Goal: Information Seeking & Learning: Learn about a topic

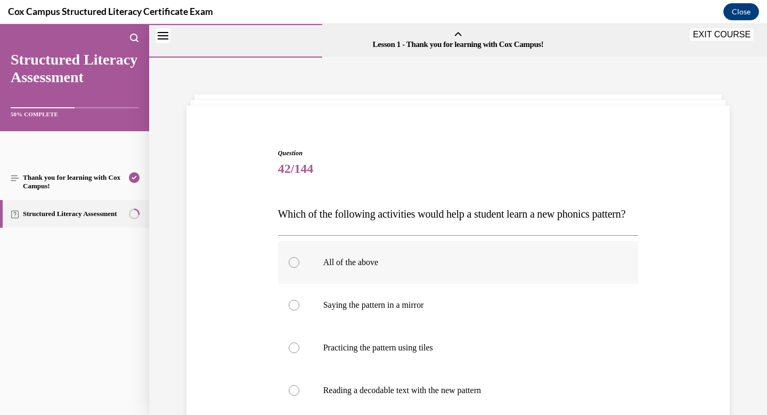
click at [290, 257] on div at bounding box center [294, 262] width 11 height 11
click at [290, 257] on input "All of the above" at bounding box center [294, 262] width 11 height 11
radio input "true"
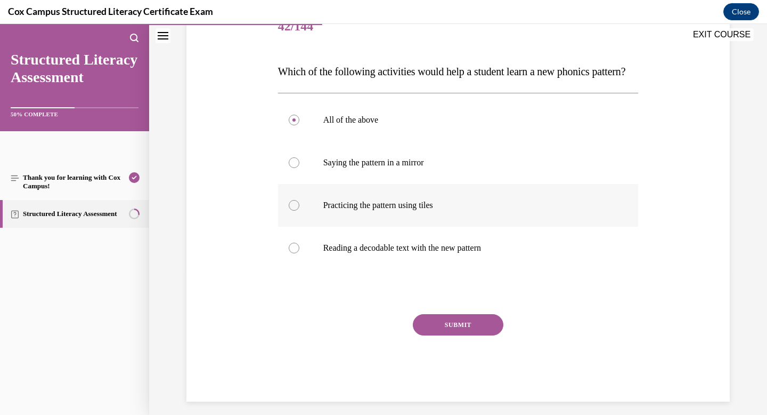
scroll to position [149, 0]
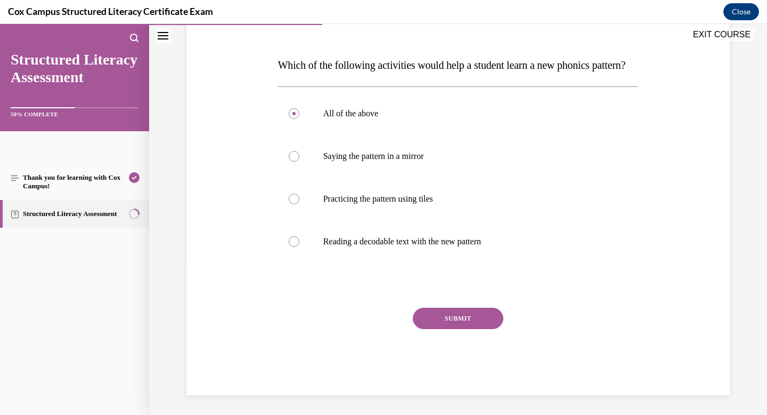
click at [450, 329] on button "SUBMIT" at bounding box center [458, 318] width 91 height 21
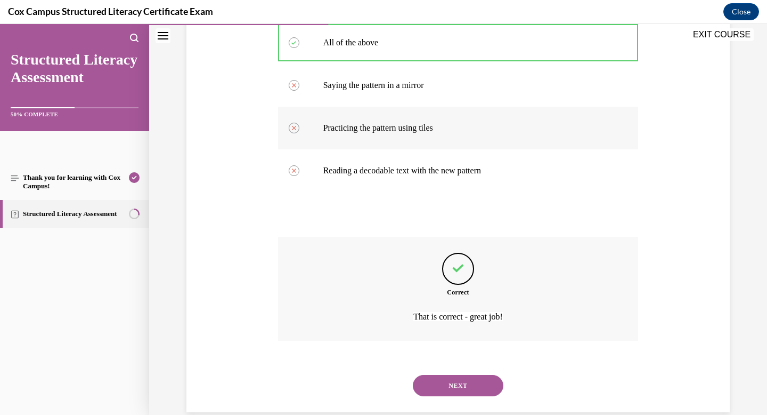
scroll to position [260, 0]
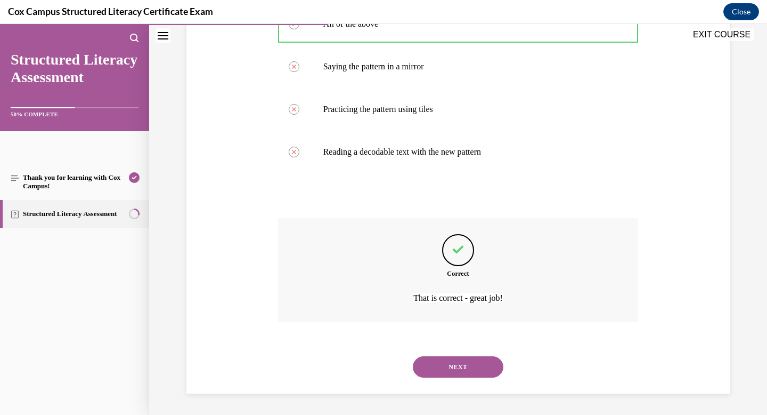
click at [478, 375] on button "NEXT" at bounding box center [458, 366] width 91 height 21
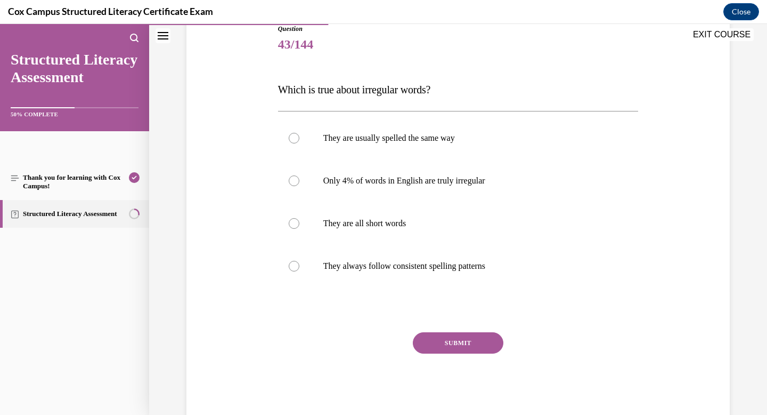
scroll to position [126, 0]
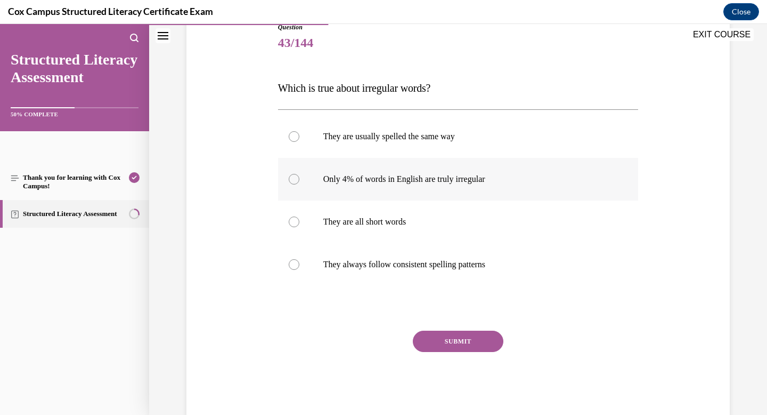
click at [291, 178] on div at bounding box center [294, 179] width 11 height 11
click at [291, 178] on input "Only 4% of words in English are truly irregular" at bounding box center [294, 179] width 11 height 11
radio input "true"
click at [447, 344] on button "SUBMIT" at bounding box center [458, 340] width 91 height 21
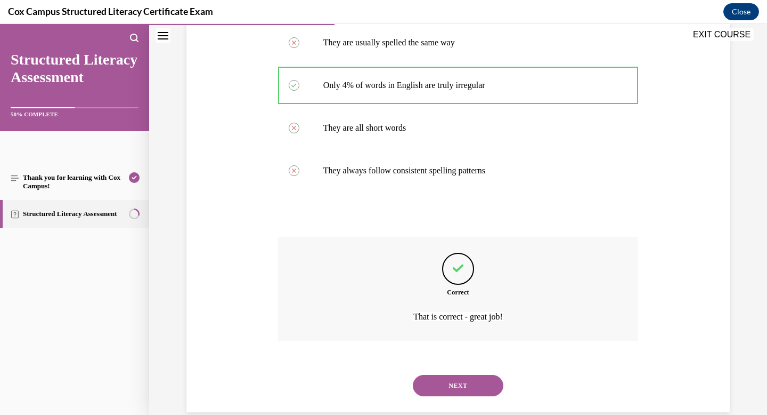
scroll to position [238, 0]
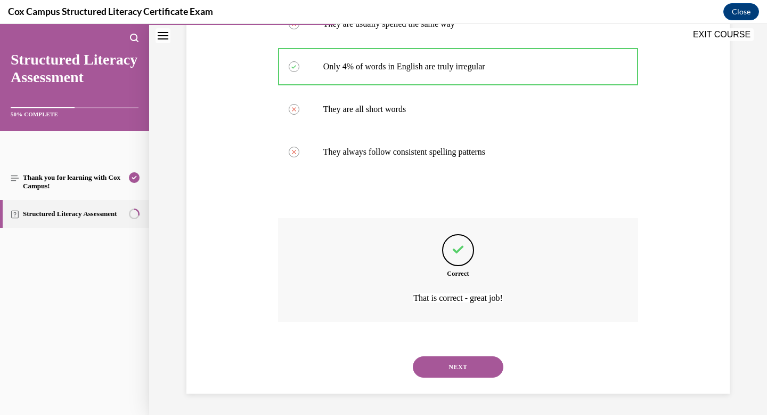
click at [474, 360] on button "NEXT" at bounding box center [458, 366] width 91 height 21
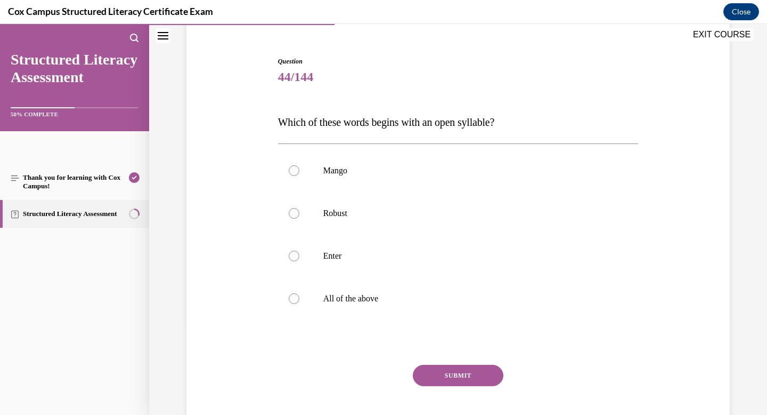
scroll to position [150, 0]
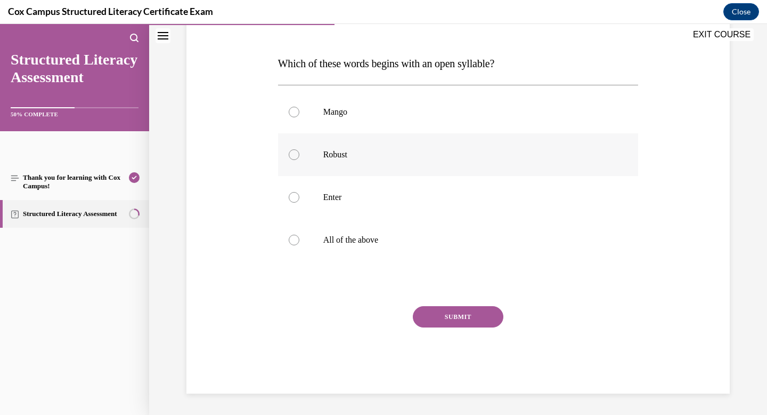
click at [294, 157] on div at bounding box center [294, 154] width 11 height 11
click at [294, 157] on input "Robust" at bounding box center [294, 154] width 11 height 11
radio input "true"
click at [446, 312] on button "SUBMIT" at bounding box center [458, 316] width 91 height 21
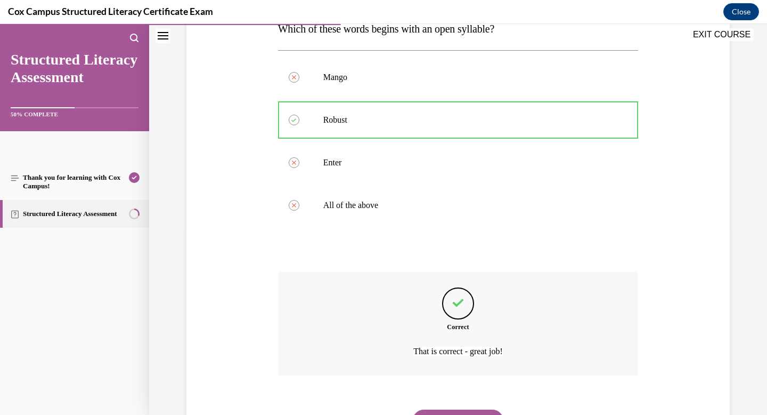
scroll to position [238, 0]
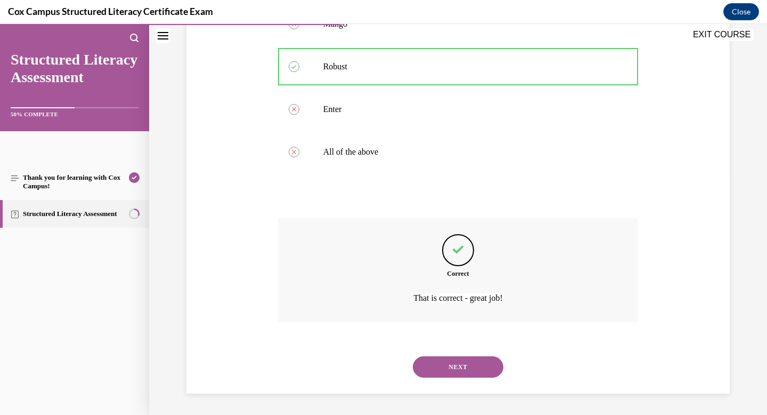
click at [455, 362] on button "NEXT" at bounding box center [458, 366] width 91 height 21
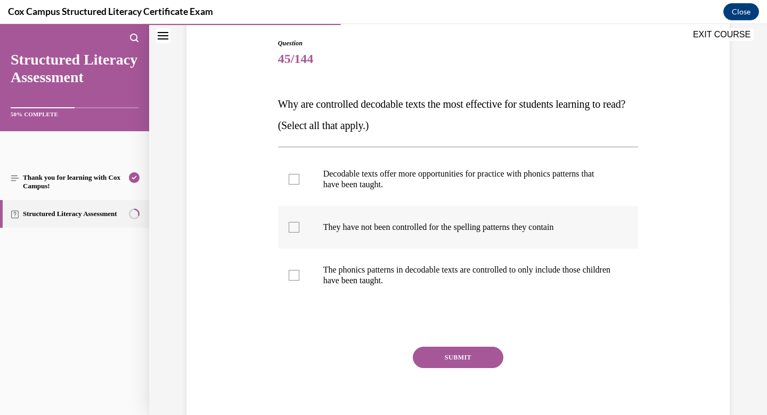
scroll to position [126, 0]
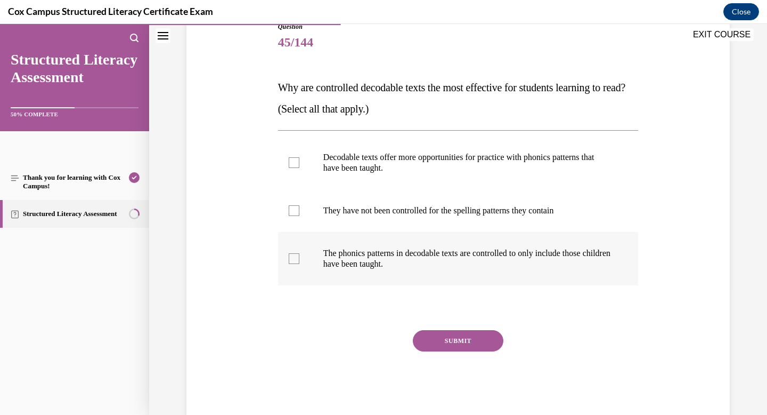
click at [297, 257] on div at bounding box center [294, 258] width 11 height 11
click at [297, 257] on input "The phonics patterns in decodable texts are controlled to only include those ch…" at bounding box center [294, 258] width 11 height 11
checkbox input "true"
click at [454, 341] on button "SUBMIT" at bounding box center [458, 340] width 91 height 21
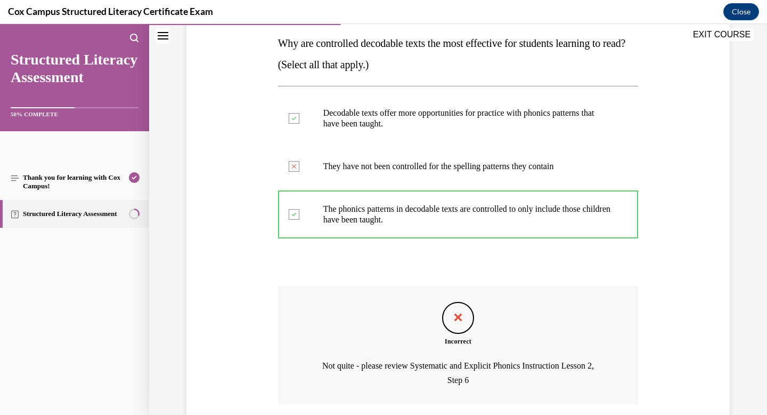
scroll to position [253, 0]
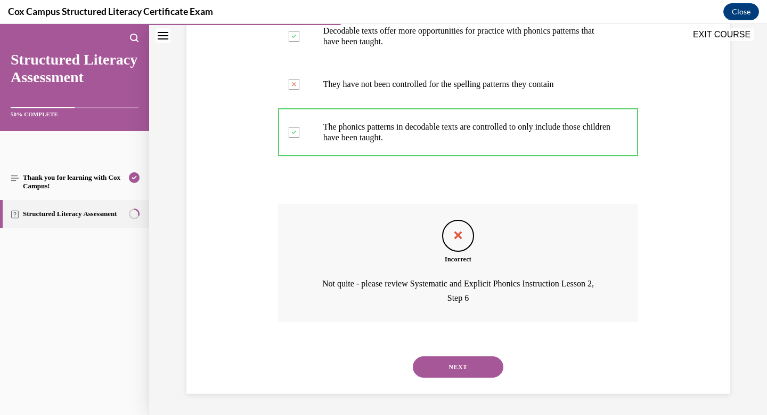
click at [466, 370] on button "NEXT" at bounding box center [458, 366] width 91 height 21
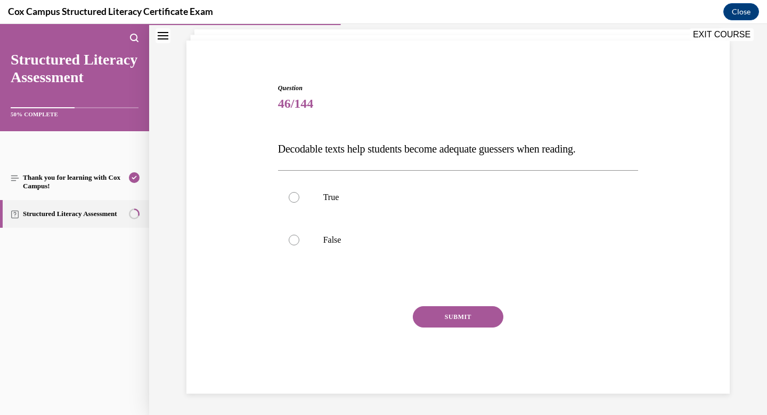
scroll to position [65, 0]
click at [295, 235] on div at bounding box center [294, 240] width 11 height 11
click at [295, 235] on input "False" at bounding box center [294, 240] width 11 height 11
radio input "true"
click at [449, 312] on button "SUBMIT" at bounding box center [458, 316] width 91 height 21
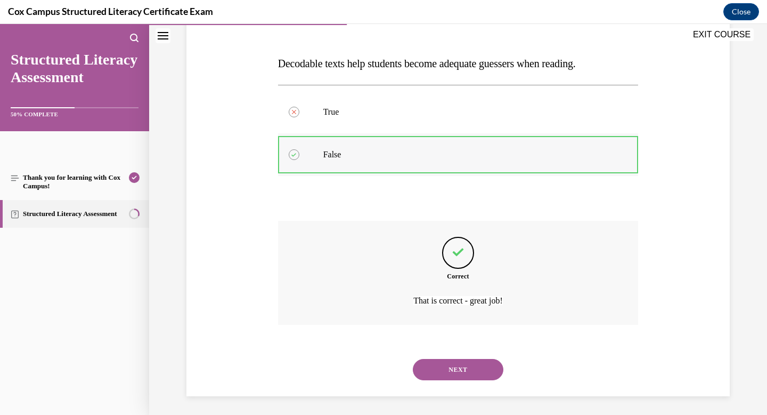
scroll to position [153, 0]
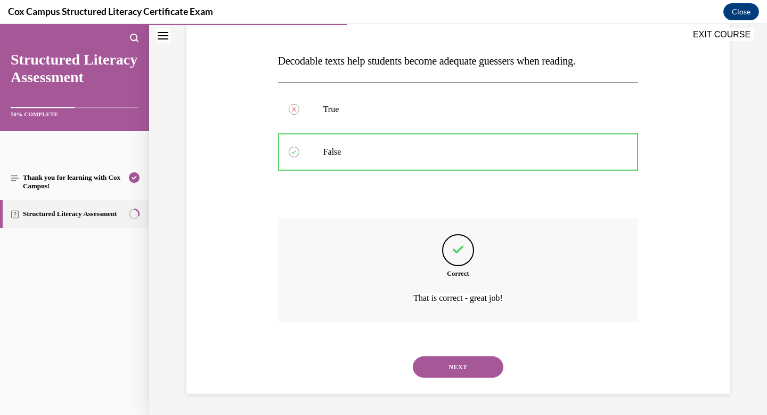
click at [455, 369] on button "NEXT" at bounding box center [458, 366] width 91 height 21
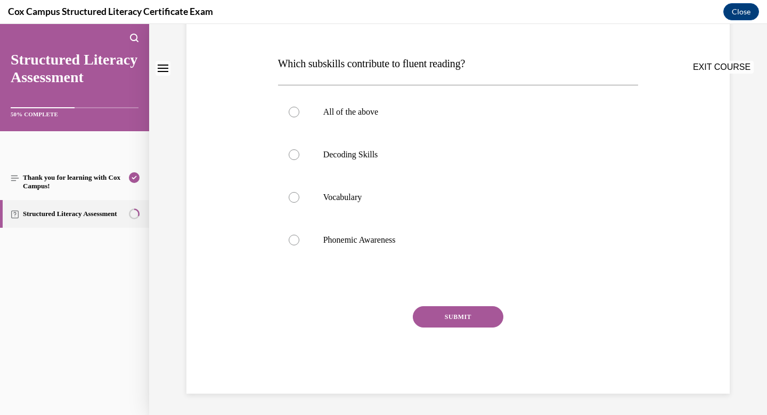
scroll to position [0, 0]
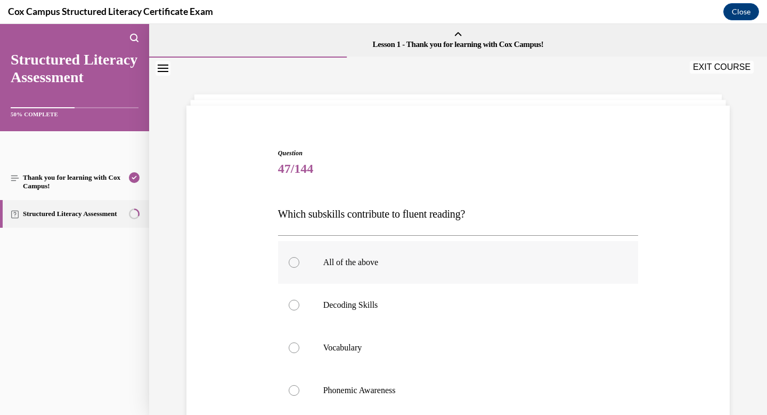
click at [297, 262] on div at bounding box center [294, 262] width 11 height 11
click at [297, 262] on input "All of the above" at bounding box center [294, 262] width 11 height 11
radio input "true"
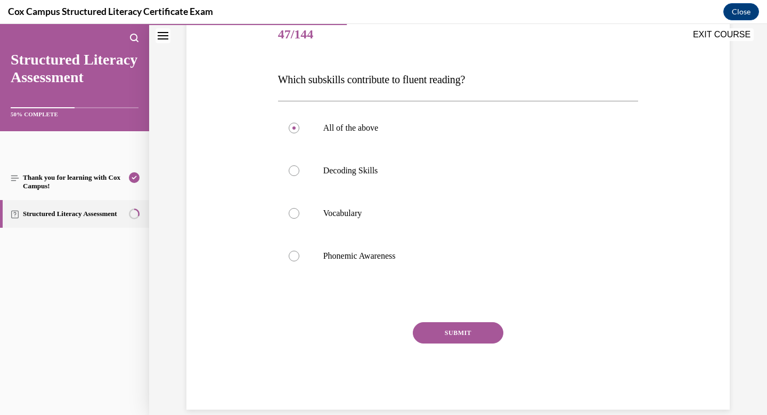
click at [454, 332] on button "SUBMIT" at bounding box center [458, 332] width 91 height 21
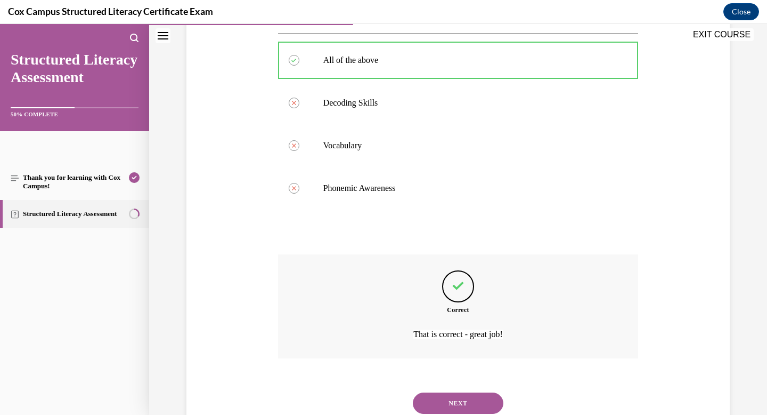
scroll to position [238, 0]
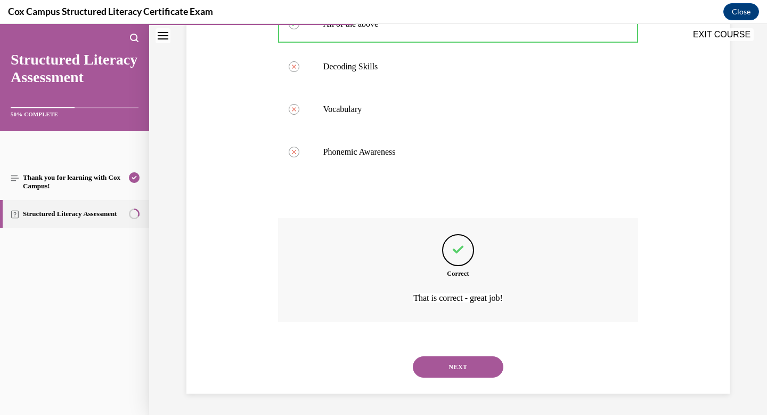
click at [458, 367] on button "NEXT" at bounding box center [458, 366] width 91 height 21
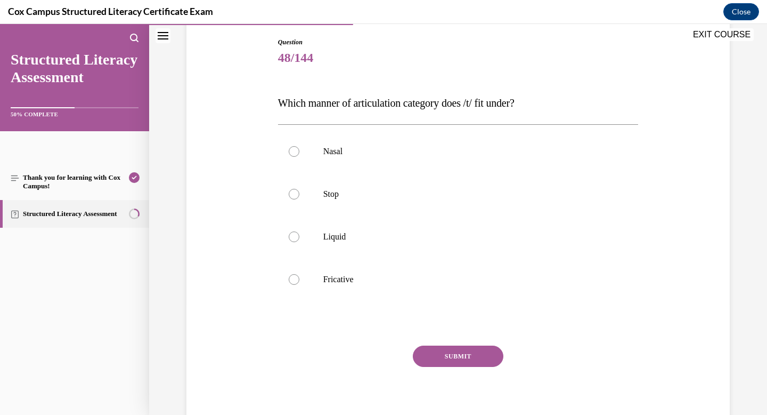
scroll to position [107, 0]
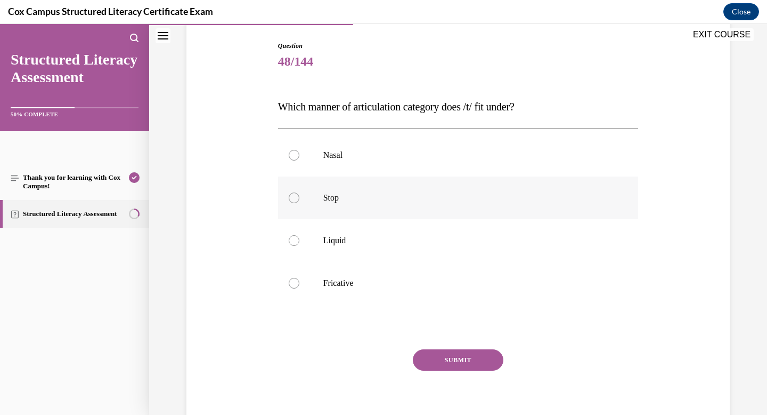
click at [293, 198] on div at bounding box center [294, 197] width 11 height 11
click at [293, 198] on input "Stop" at bounding box center [294, 197] width 11 height 11
radio input "true"
click at [446, 364] on button "SUBMIT" at bounding box center [458, 359] width 91 height 21
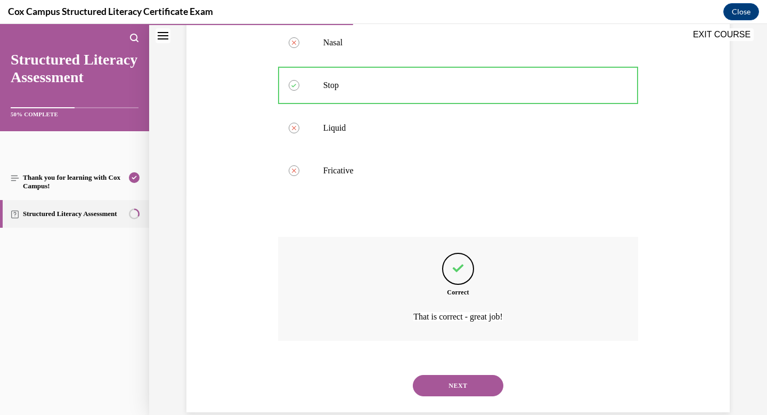
scroll to position [238, 0]
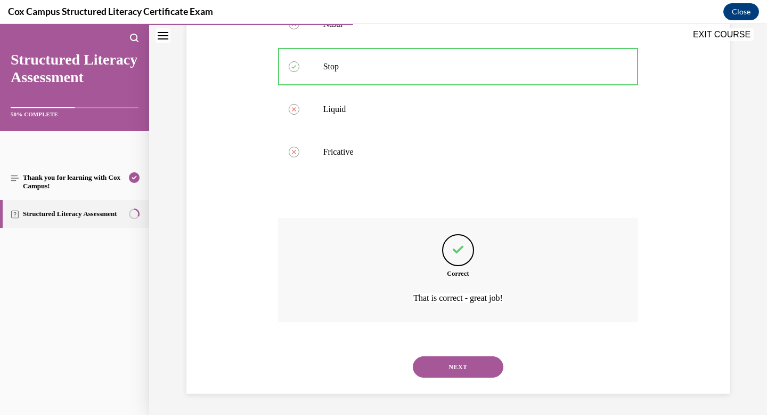
click at [454, 374] on button "NEXT" at bounding box center [458, 366] width 91 height 21
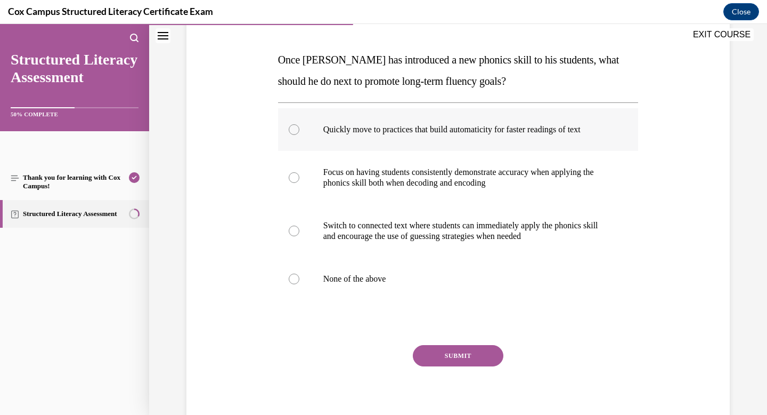
scroll to position [162, 0]
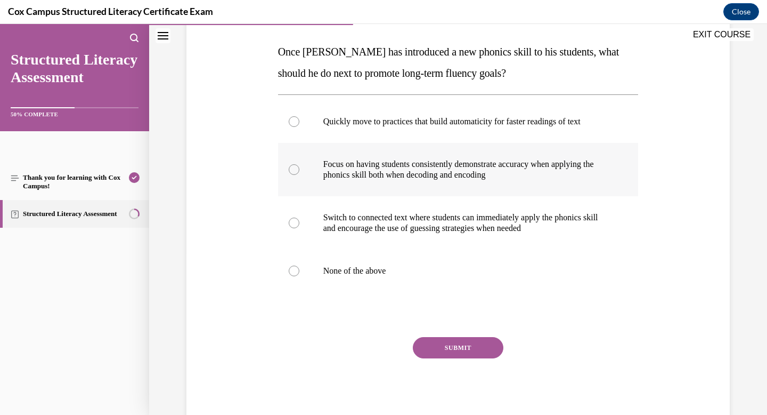
click at [294, 172] on div at bounding box center [294, 169] width 11 height 11
click at [294, 172] on input "Focus on having students consistently demonstrate accuracy when applying the ph…" at bounding box center [294, 169] width 11 height 11
radio input "true"
click at [446, 351] on button "SUBMIT" at bounding box center [458, 347] width 91 height 21
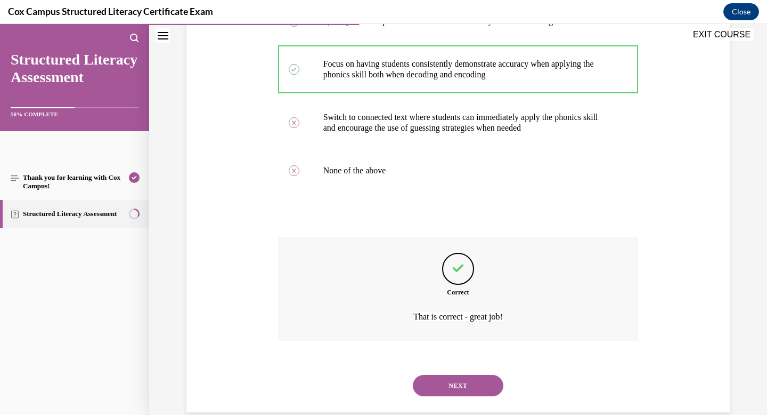
scroll to position [281, 0]
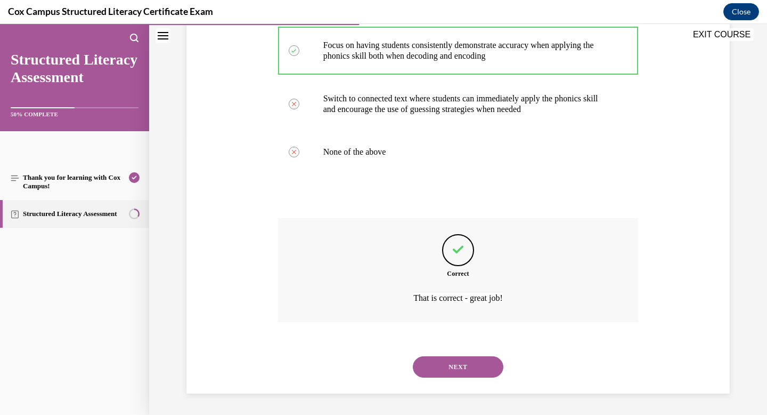
click at [450, 368] on button "NEXT" at bounding box center [458, 366] width 91 height 21
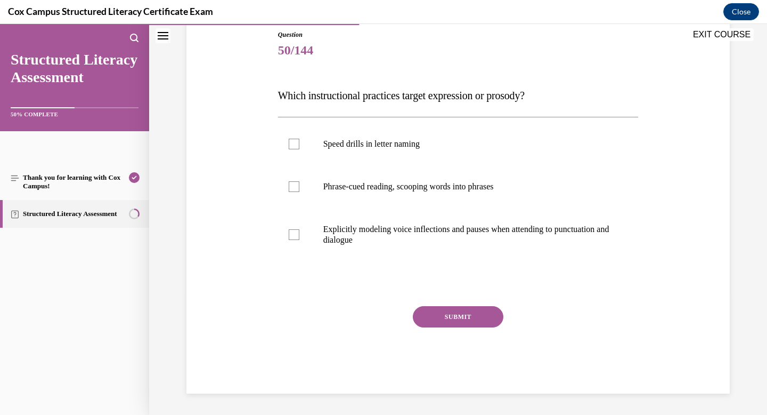
scroll to position [118, 0]
click at [289, 187] on div at bounding box center [294, 186] width 11 height 11
click at [289, 187] on input "Phrase-cued reading, scooping words into phrases" at bounding box center [294, 186] width 11 height 11
checkbox input "true"
click at [290, 228] on label "Explicitly modeling voice inflections and pauses when attending to punctuation …" at bounding box center [458, 234] width 361 height 53
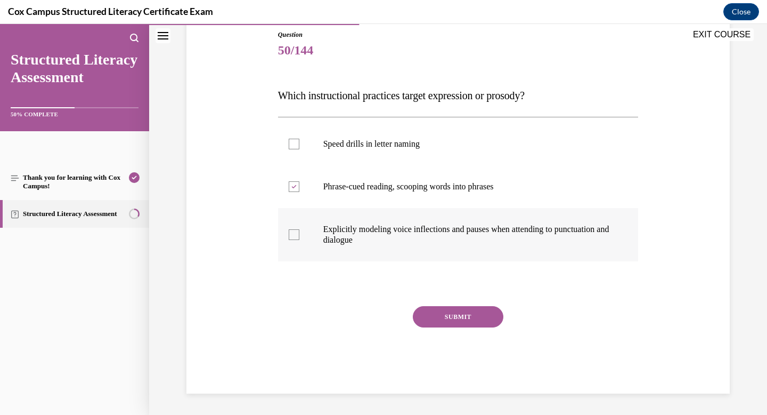
click at [290, 229] on input "Explicitly modeling voice inflections and pauses when attending to punctuation …" at bounding box center [294, 234] width 11 height 11
checkbox input "true"
click at [435, 328] on div "SUBMIT" at bounding box center [458, 332] width 361 height 53
click at [434, 317] on button "SUBMIT" at bounding box center [458, 316] width 91 height 21
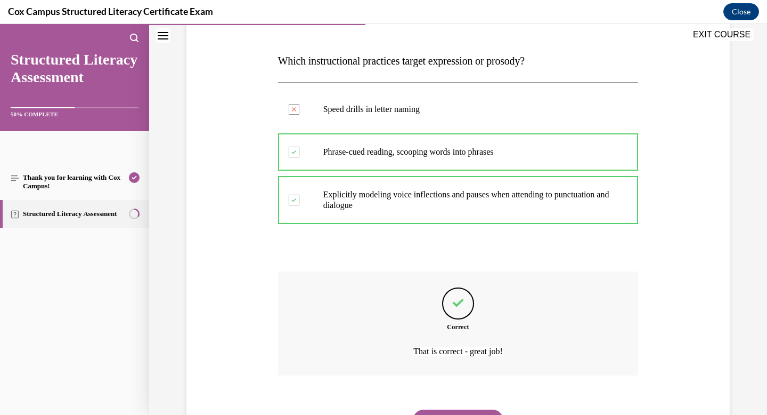
scroll to position [206, 0]
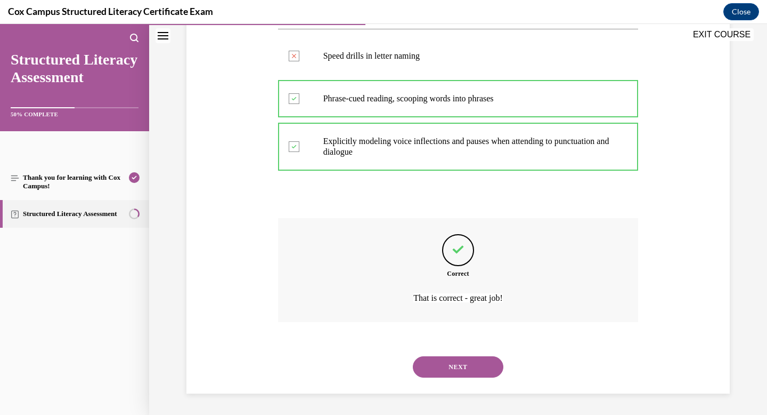
click at [459, 362] on button "NEXT" at bounding box center [458, 366] width 91 height 21
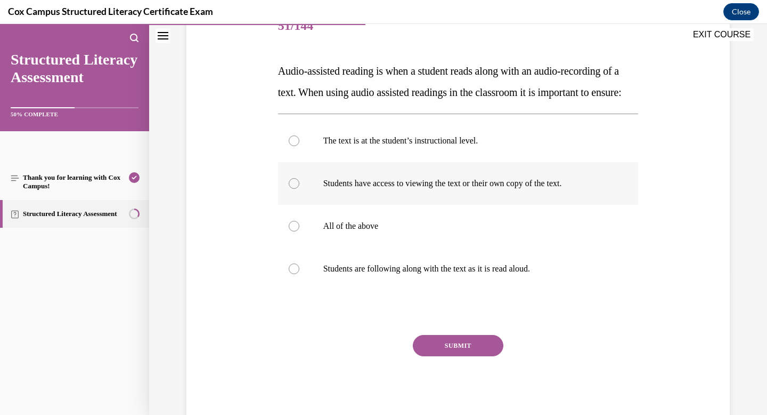
scroll to position [151, 0]
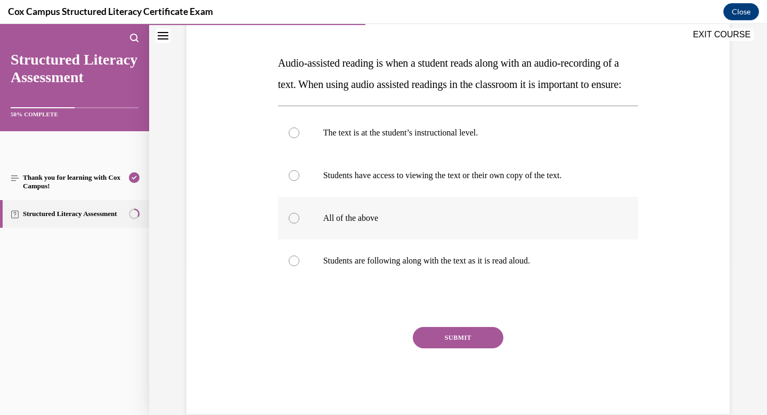
click at [291, 239] on label "All of the above" at bounding box center [458, 218] width 361 height 43
click at [291, 223] on input "All of the above" at bounding box center [294, 218] width 11 height 11
radio input "true"
click at [456, 348] on button "SUBMIT" at bounding box center [458, 337] width 91 height 21
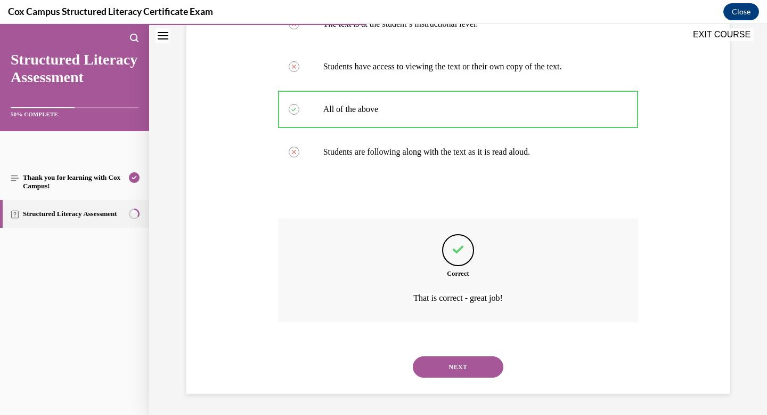
scroll to position [281, 0]
click at [466, 373] on button "NEXT" at bounding box center [458, 366] width 91 height 21
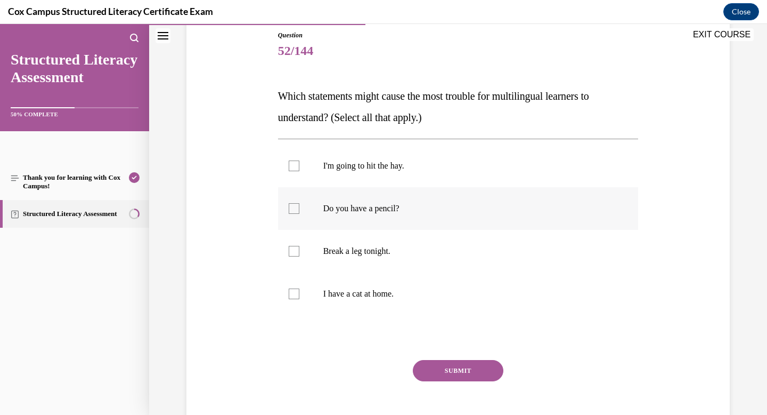
scroll to position [119, 0]
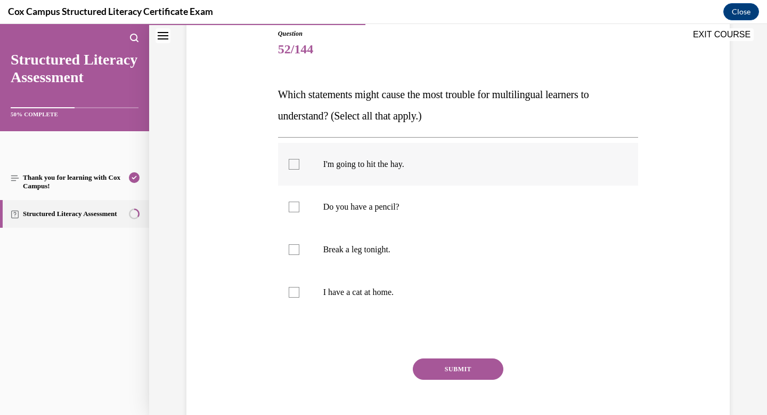
click at [288, 164] on label "I'm going to hit the hay." at bounding box center [458, 164] width 361 height 43
click at [289, 164] on input "I'm going to hit the hay." at bounding box center [294, 164] width 11 height 11
checkbox input "true"
click at [291, 248] on div at bounding box center [294, 249] width 11 height 11
click at [291, 248] on input "Break a leg tonight." at bounding box center [294, 249] width 11 height 11
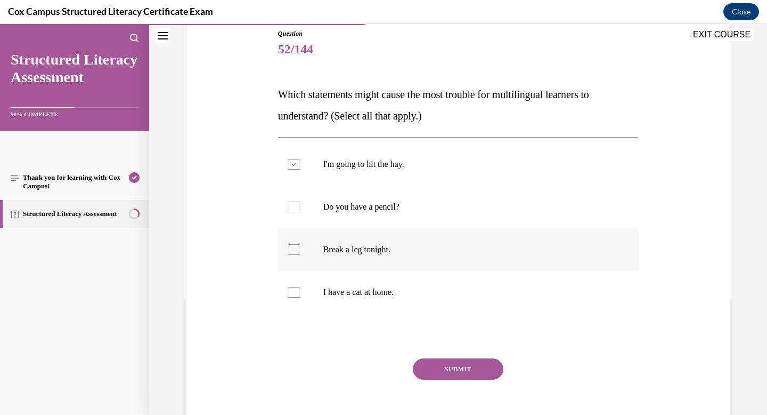
checkbox input "true"
click at [474, 371] on button "SUBMIT" at bounding box center [458, 368] width 91 height 21
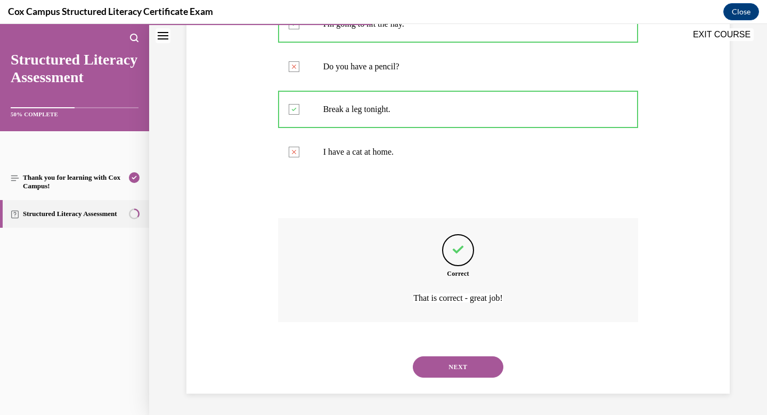
click at [462, 374] on button "NEXT" at bounding box center [458, 366] width 91 height 21
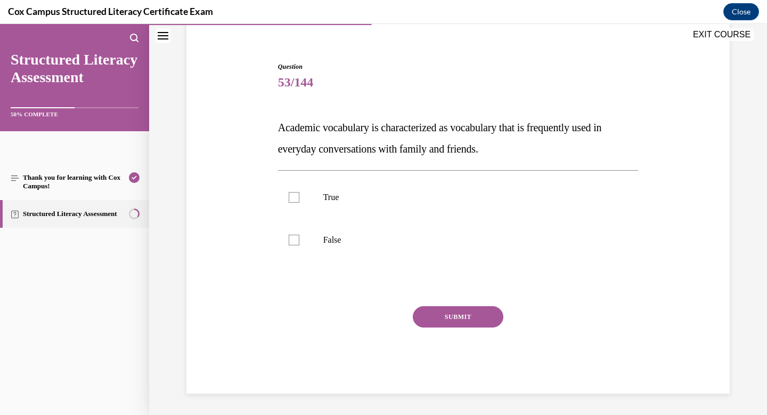
scroll to position [86, 0]
click at [298, 237] on div at bounding box center [294, 240] width 11 height 11
click at [298, 237] on input "False" at bounding box center [294, 240] width 11 height 11
checkbox input "true"
click at [456, 318] on button "SUBMIT" at bounding box center [458, 316] width 91 height 21
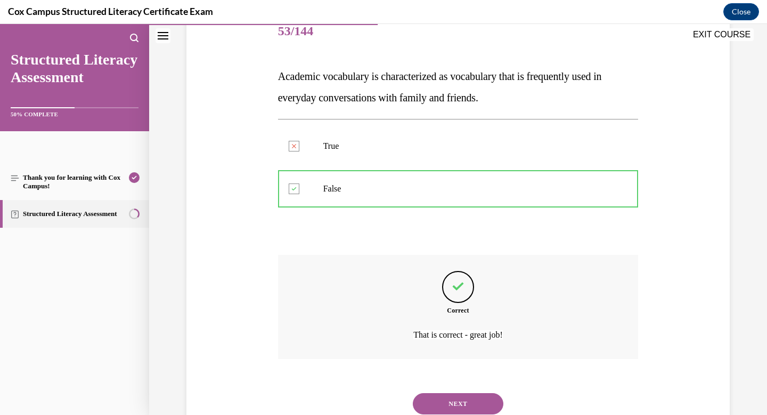
scroll to position [174, 0]
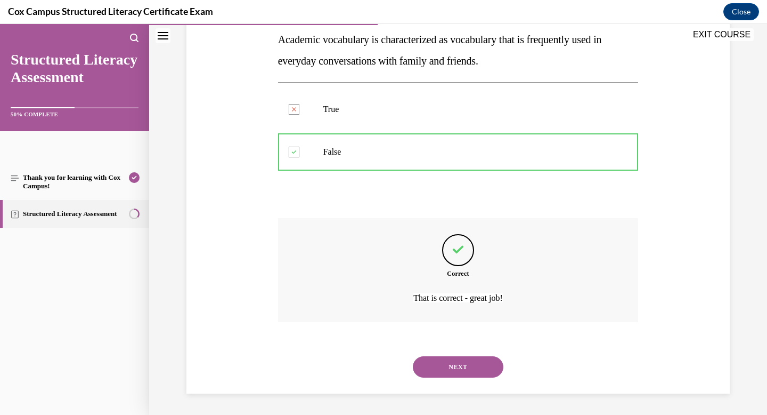
click at [461, 370] on button "NEXT" at bounding box center [458, 366] width 91 height 21
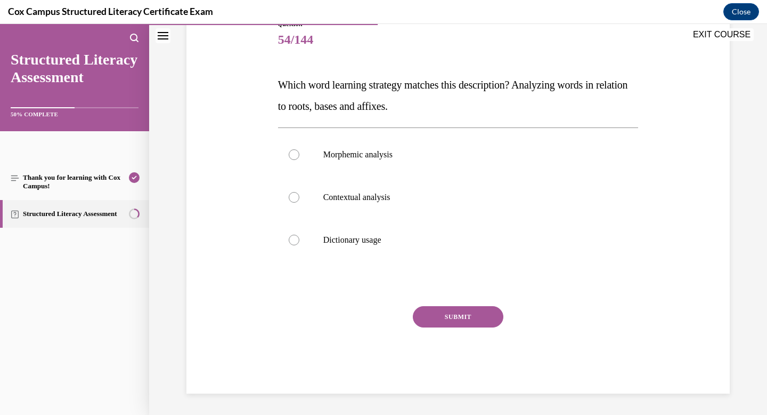
scroll to position [118, 0]
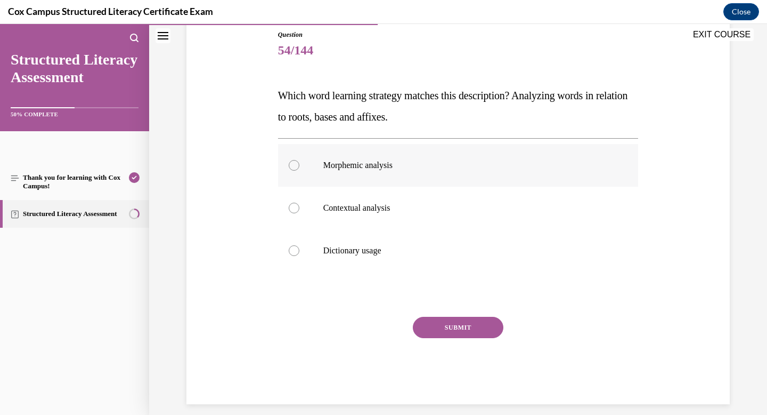
click at [292, 164] on div at bounding box center [294, 165] width 11 height 11
click at [292, 164] on input "Morphemic analysis" at bounding box center [294, 165] width 11 height 11
radio input "true"
click at [451, 326] on button "SUBMIT" at bounding box center [458, 327] width 91 height 21
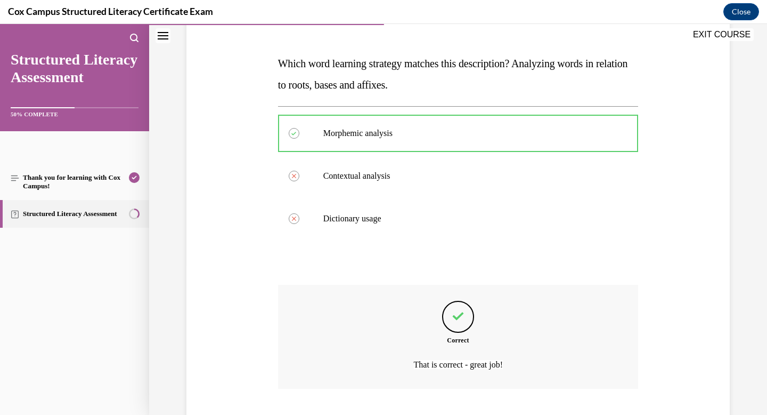
scroll to position [217, 0]
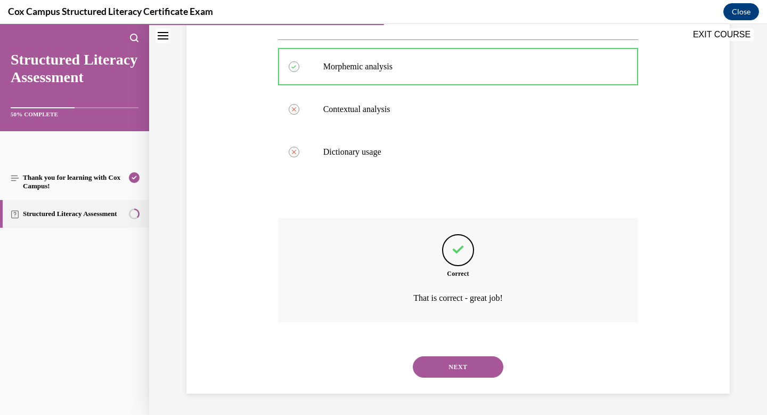
click at [453, 368] on button "NEXT" at bounding box center [458, 366] width 91 height 21
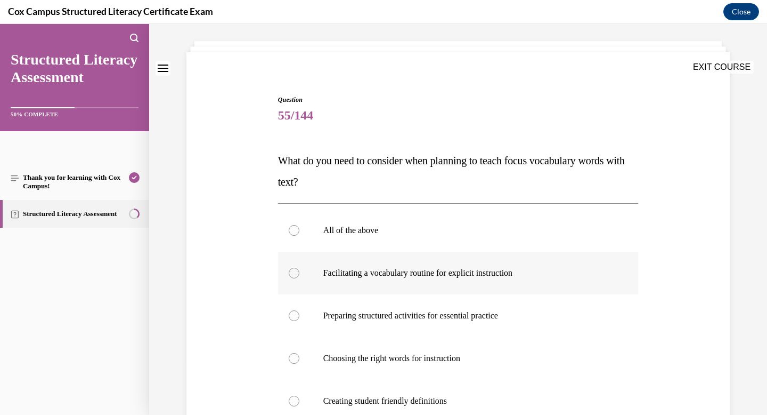
scroll to position [124, 0]
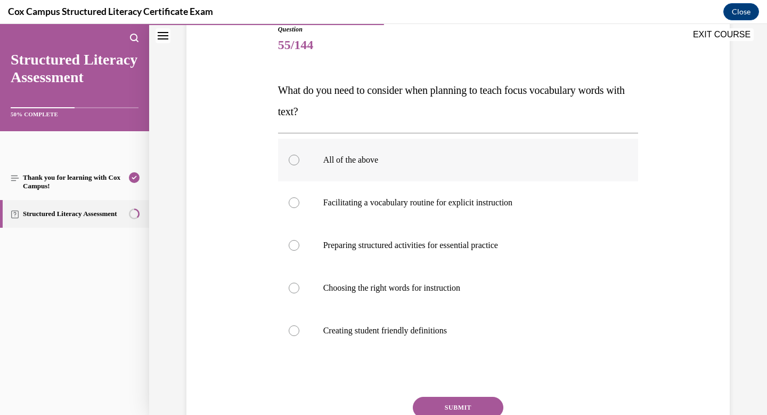
click at [292, 157] on div at bounding box center [294, 160] width 11 height 11
click at [292, 157] on input "All of the above" at bounding box center [294, 160] width 11 height 11
radio input "true"
click at [457, 407] on button "SUBMIT" at bounding box center [458, 407] width 91 height 21
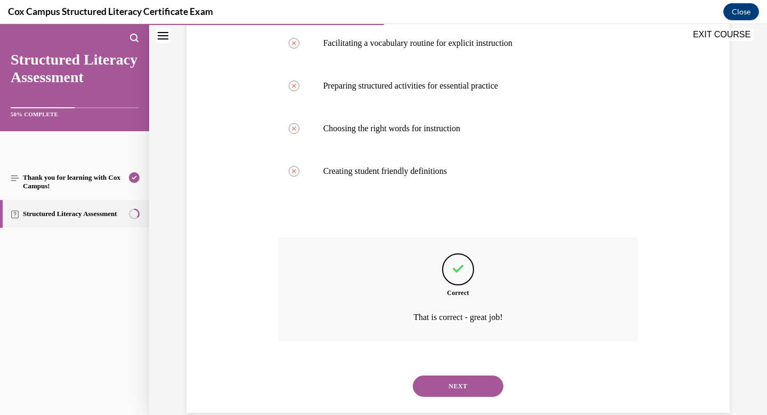
scroll to position [302, 0]
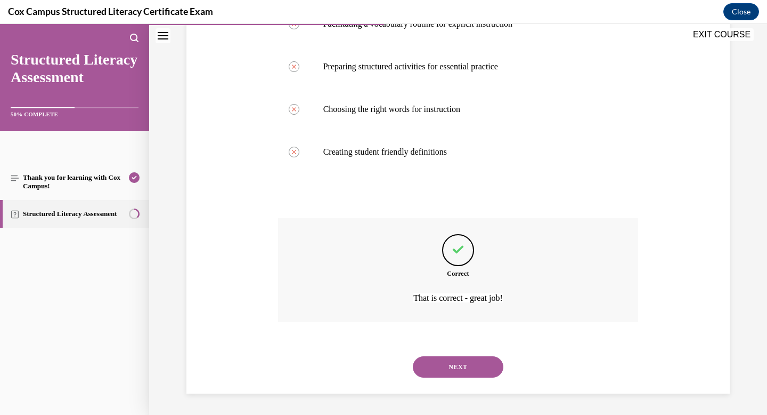
click at [474, 355] on div "NEXT" at bounding box center [458, 366] width 361 height 43
click at [474, 368] on button "NEXT" at bounding box center [458, 366] width 91 height 21
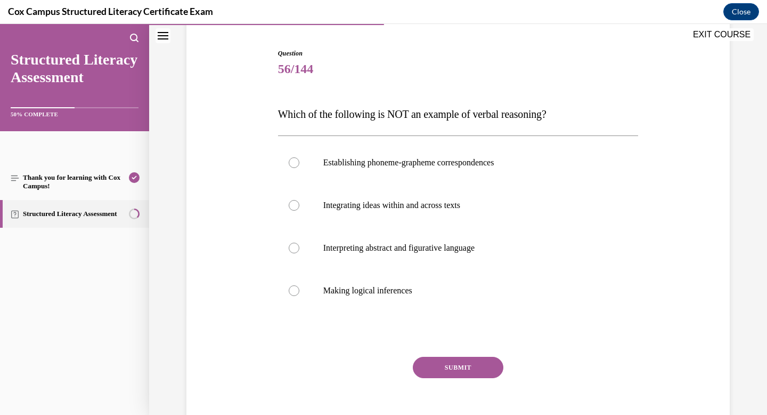
scroll to position [101, 0]
click at [291, 162] on div at bounding box center [294, 161] width 11 height 11
click at [291, 162] on input "Establishing phoneme-grapheme correspondences" at bounding box center [294, 161] width 11 height 11
radio input "true"
click at [464, 369] on button "SUBMIT" at bounding box center [458, 365] width 91 height 21
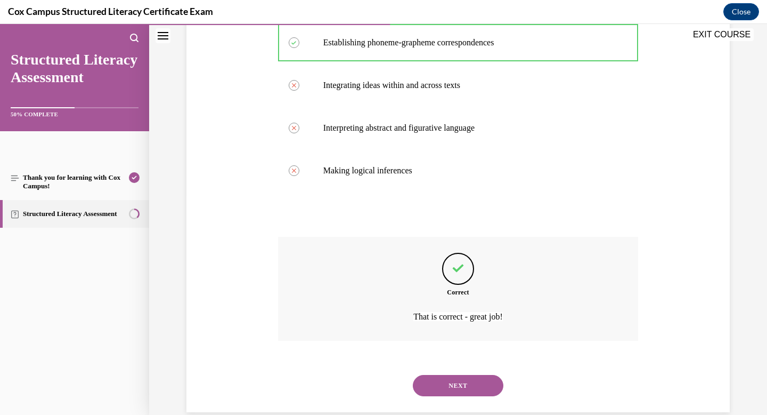
scroll to position [238, 0]
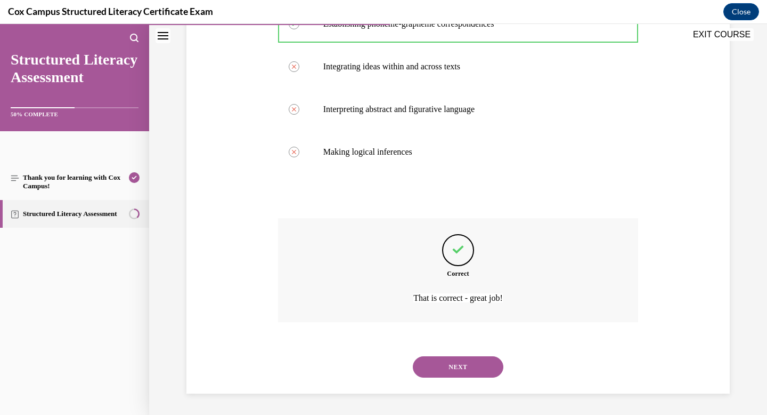
click at [462, 372] on button "NEXT" at bounding box center [458, 366] width 91 height 21
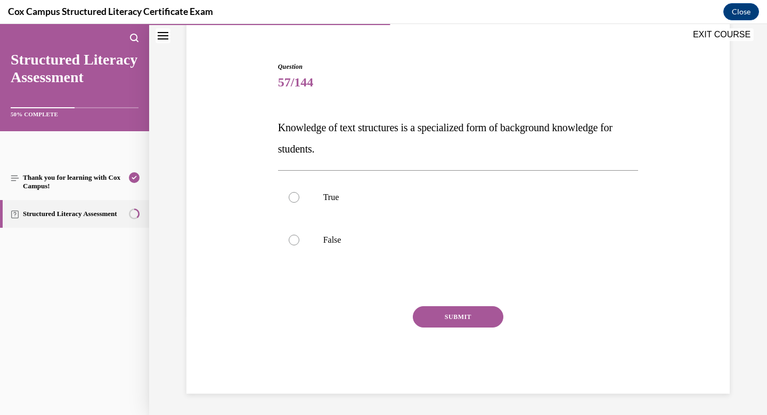
scroll to position [86, 0]
click at [287, 201] on label "True" at bounding box center [458, 197] width 361 height 43
click at [289, 201] on input "True" at bounding box center [294, 197] width 11 height 11
radio input "true"
click at [468, 323] on button "SUBMIT" at bounding box center [458, 316] width 91 height 21
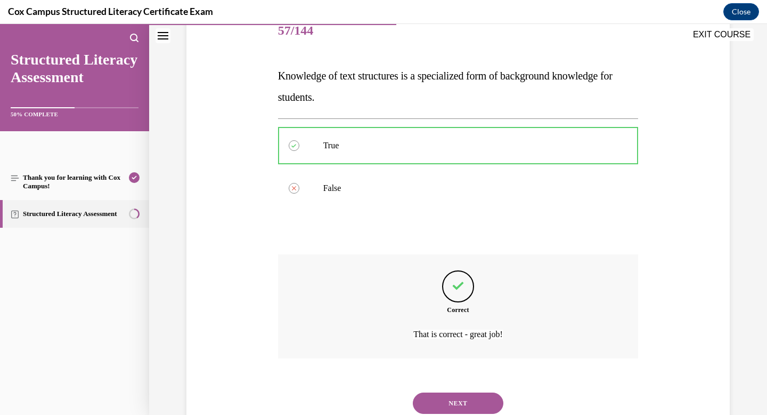
scroll to position [174, 0]
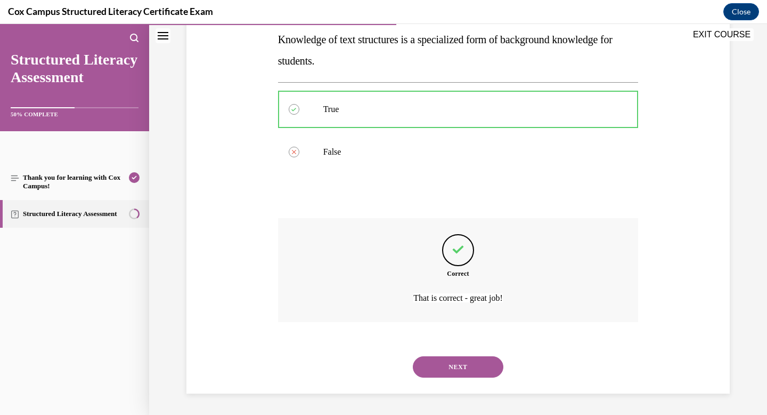
click at [459, 371] on button "NEXT" at bounding box center [458, 366] width 91 height 21
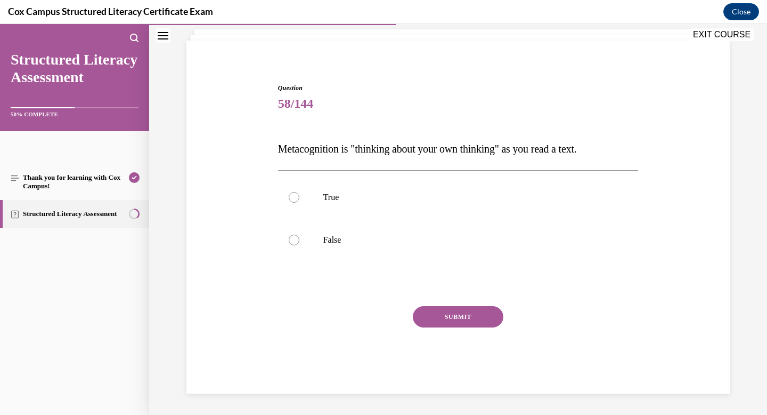
scroll to position [65, 0]
click at [295, 199] on div at bounding box center [294, 197] width 11 height 11
click at [295, 199] on input "True" at bounding box center [294, 197] width 11 height 11
radio input "true"
click at [478, 320] on button "SUBMIT" at bounding box center [458, 316] width 91 height 21
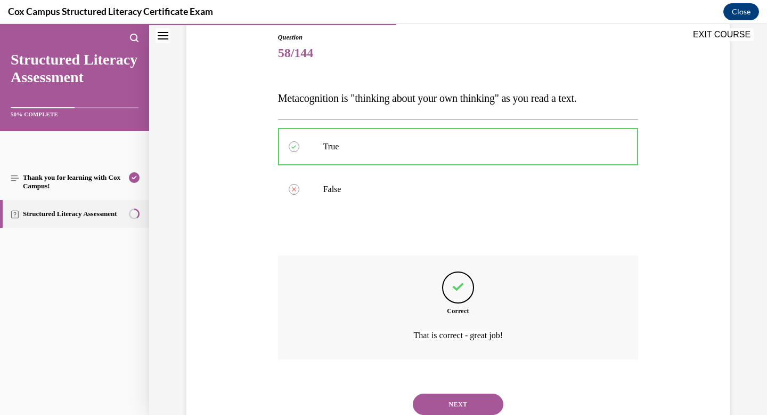
scroll to position [153, 0]
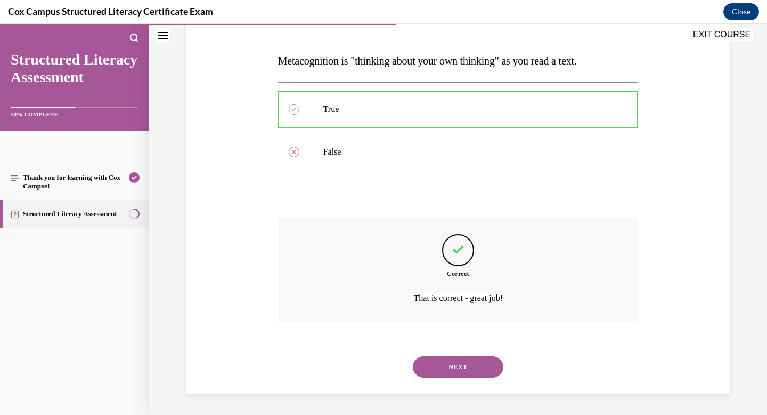
click at [468, 362] on button "NEXT" at bounding box center [458, 366] width 91 height 21
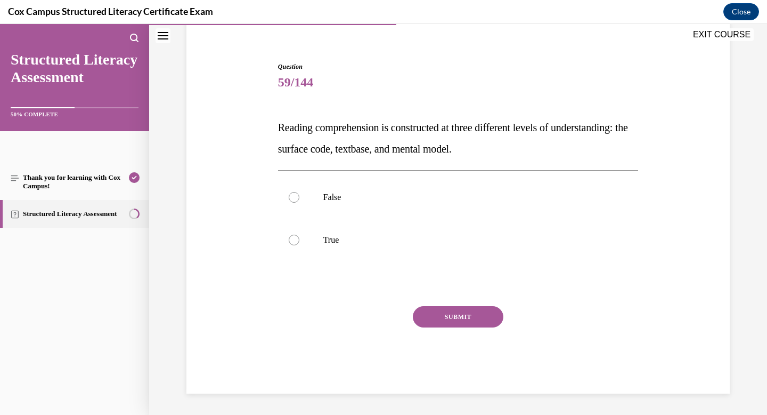
scroll to position [86, 0]
click at [298, 236] on label "True" at bounding box center [458, 240] width 361 height 43
click at [298, 236] on input "True" at bounding box center [294, 240] width 11 height 11
radio input "true"
click at [478, 316] on button "SUBMIT" at bounding box center [458, 316] width 91 height 21
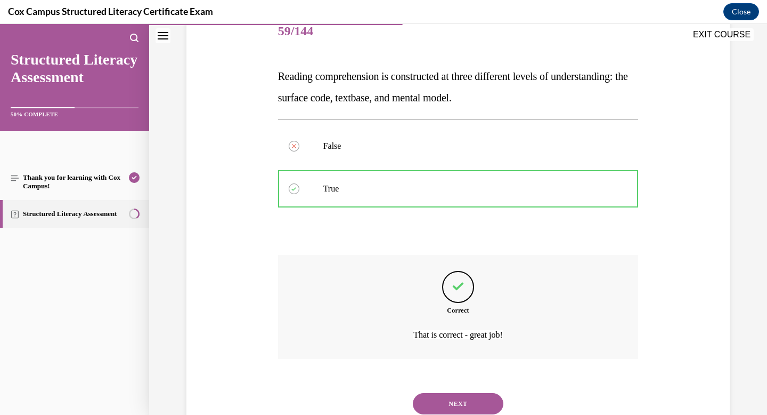
scroll to position [174, 0]
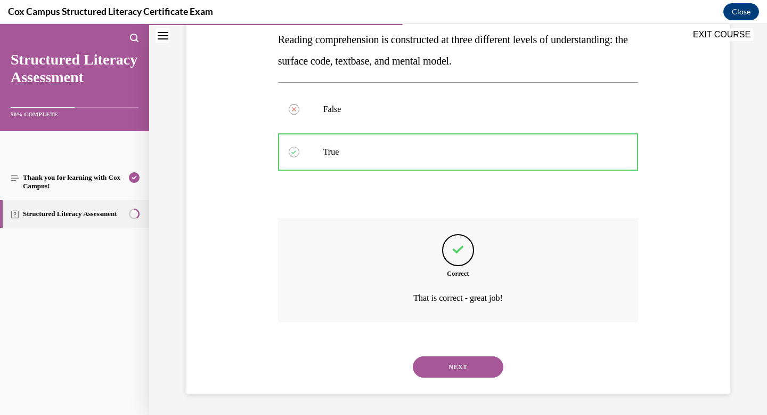
click at [467, 379] on div "NEXT" at bounding box center [458, 366] width 361 height 43
click at [466, 366] on button "NEXT" at bounding box center [458, 366] width 91 height 21
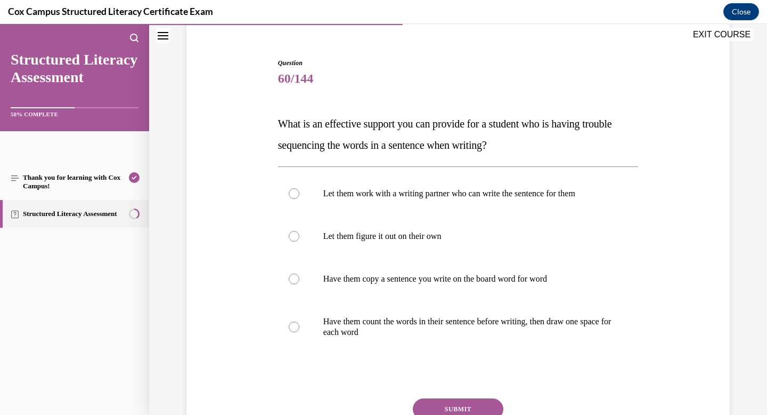
scroll to position [98, 0]
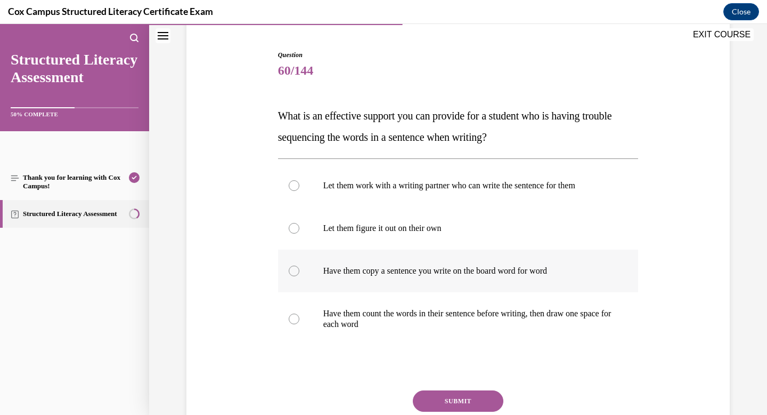
click at [294, 266] on div at bounding box center [294, 270] width 11 height 11
click at [294, 266] on input "Have them copy a sentence you write on the board word for word" at bounding box center [294, 270] width 11 height 11
radio input "true"
click at [468, 401] on button "SUBMIT" at bounding box center [458, 400] width 91 height 21
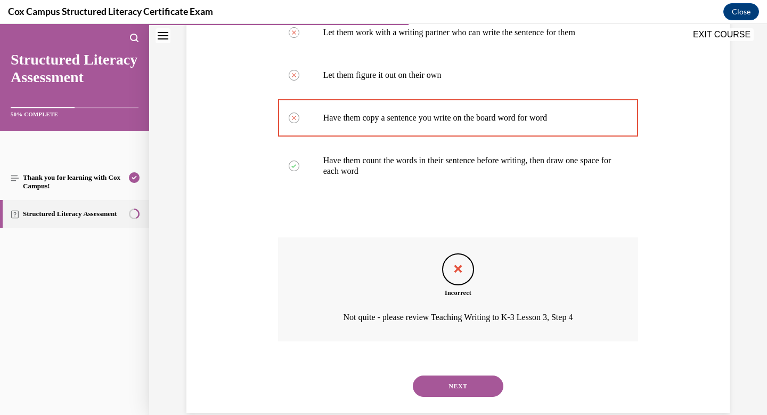
scroll to position [270, 0]
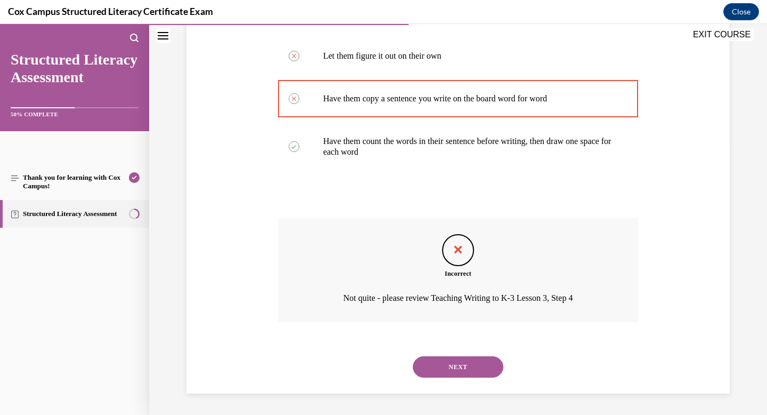
click at [471, 367] on button "NEXT" at bounding box center [458, 366] width 91 height 21
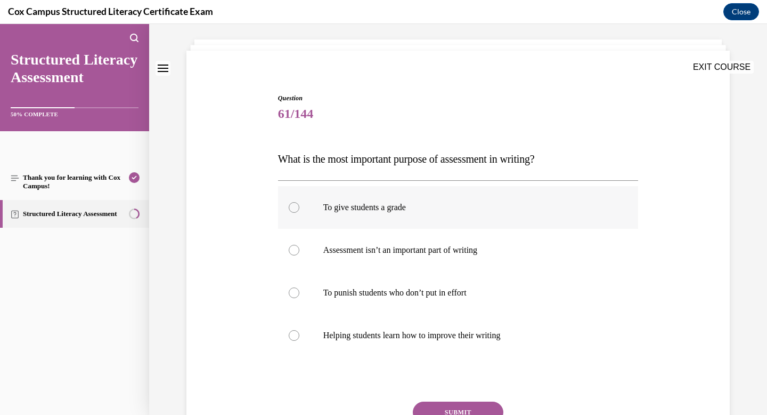
scroll to position [70, 0]
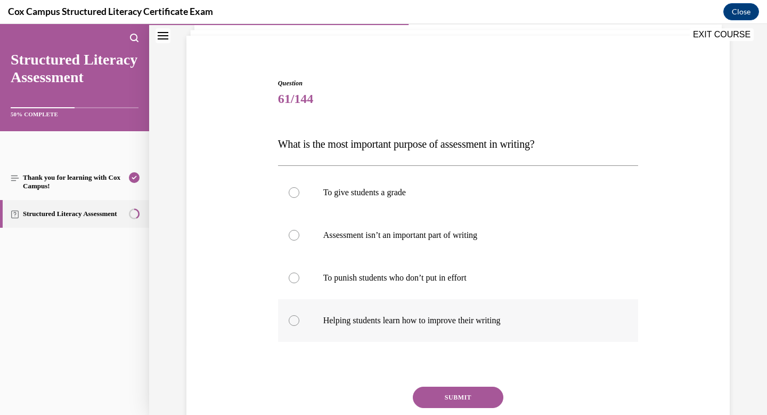
click at [292, 316] on div at bounding box center [294, 320] width 11 height 11
click at [292, 316] on input "Helping students learn how to improve their writing" at bounding box center [294, 320] width 11 height 11
radio input "true"
click at [467, 394] on button "SUBMIT" at bounding box center [458, 396] width 91 height 21
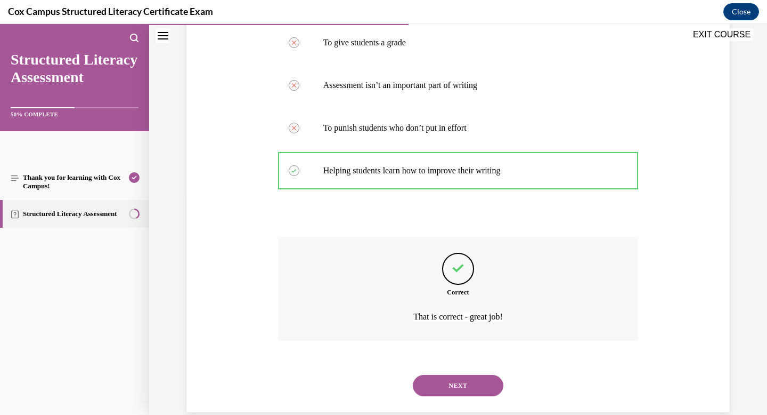
scroll to position [238, 0]
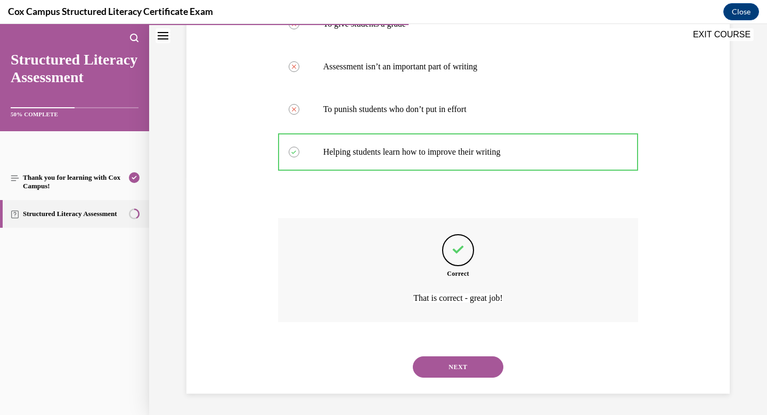
click at [454, 363] on button "NEXT" at bounding box center [458, 366] width 91 height 21
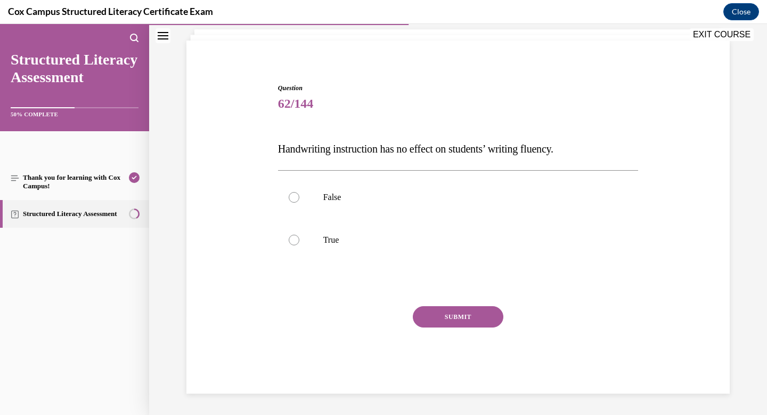
scroll to position [65, 0]
click at [278, 193] on div "Question 62/144 Handwriting instruction has no effect on students’ writing flue…" at bounding box center [459, 230] width 366 height 326
click at [293, 204] on label "False" at bounding box center [458, 197] width 361 height 43
click at [293, 203] on input "False" at bounding box center [294, 197] width 11 height 11
radio input "true"
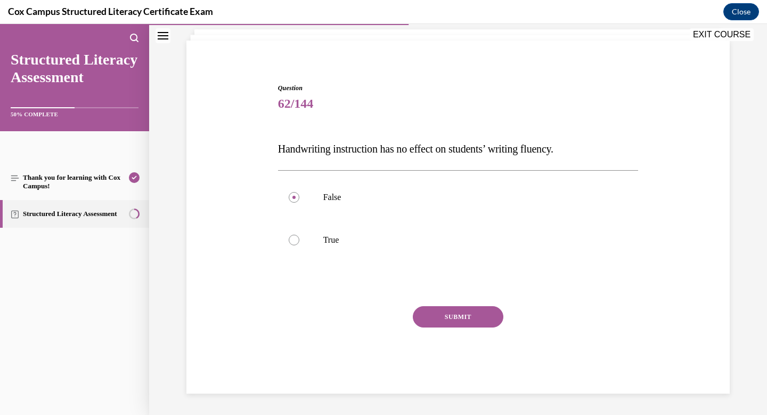
click at [466, 319] on button "SUBMIT" at bounding box center [458, 316] width 91 height 21
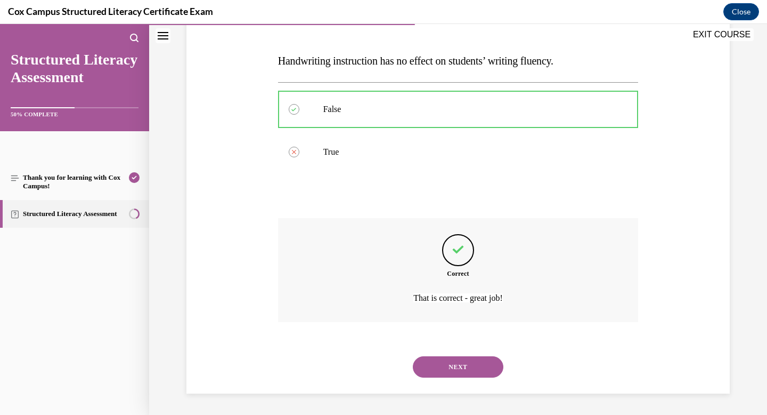
click at [468, 363] on button "NEXT" at bounding box center [458, 366] width 91 height 21
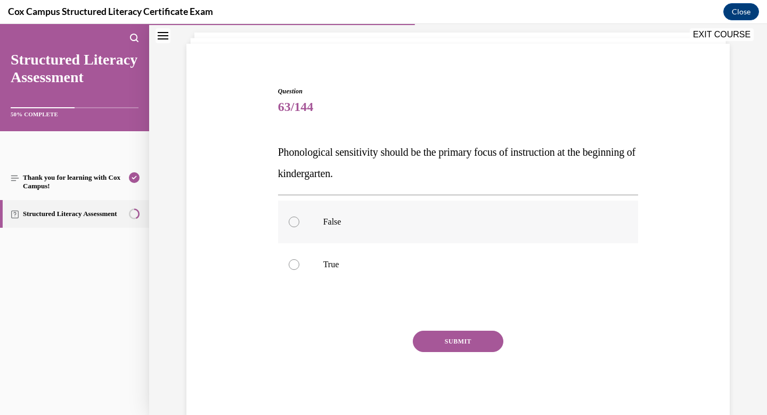
scroll to position [59, 0]
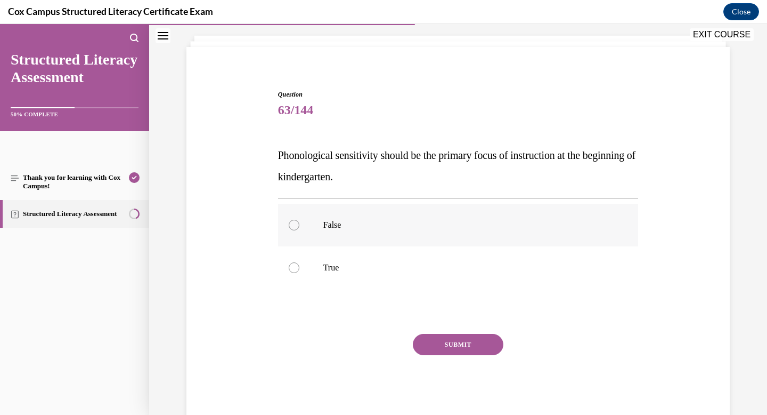
click at [299, 228] on label "False" at bounding box center [458, 225] width 361 height 43
click at [299, 228] on input "False" at bounding box center [294, 225] width 11 height 11
radio input "true"
click at [463, 347] on button "SUBMIT" at bounding box center [458, 344] width 91 height 21
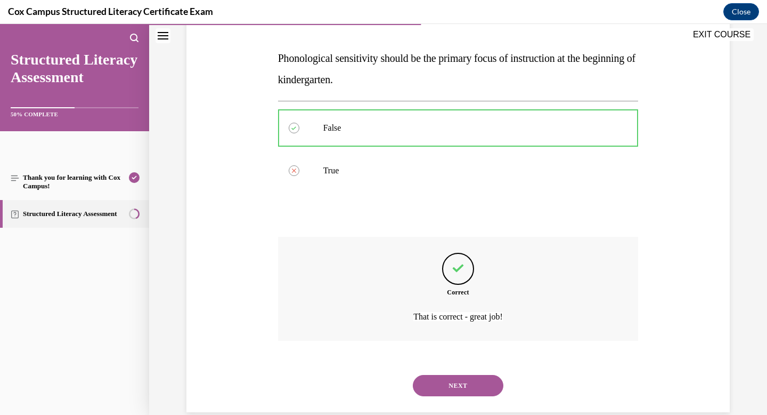
scroll to position [174, 0]
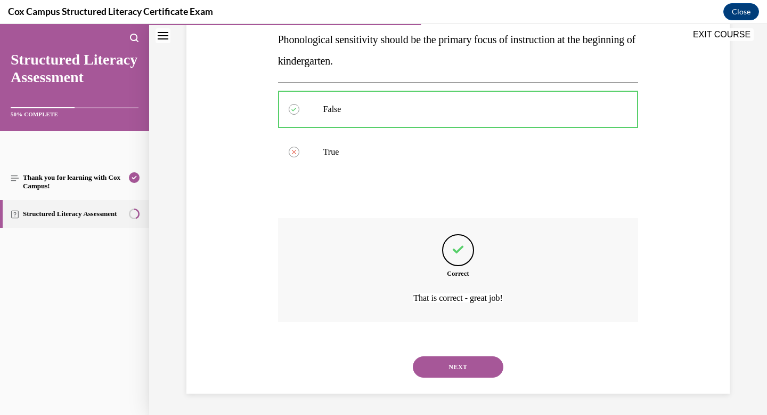
click at [449, 370] on button "NEXT" at bounding box center [458, 366] width 91 height 21
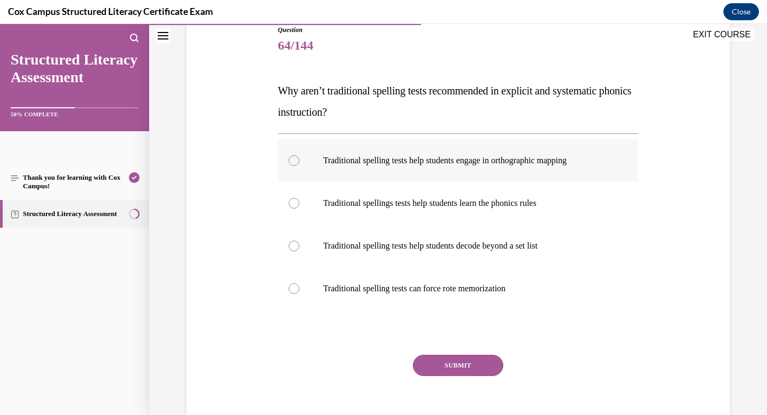
scroll to position [126, 0]
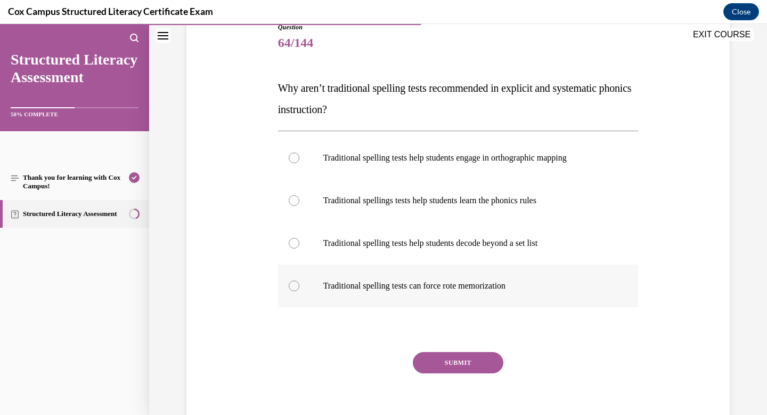
click at [288, 282] on label "Traditional spelling tests can force rote memorization" at bounding box center [458, 285] width 361 height 43
click at [289, 282] on input "Traditional spelling tests can force rote memorization" at bounding box center [294, 285] width 11 height 11
radio input "true"
click at [479, 369] on button "SUBMIT" at bounding box center [458, 362] width 91 height 21
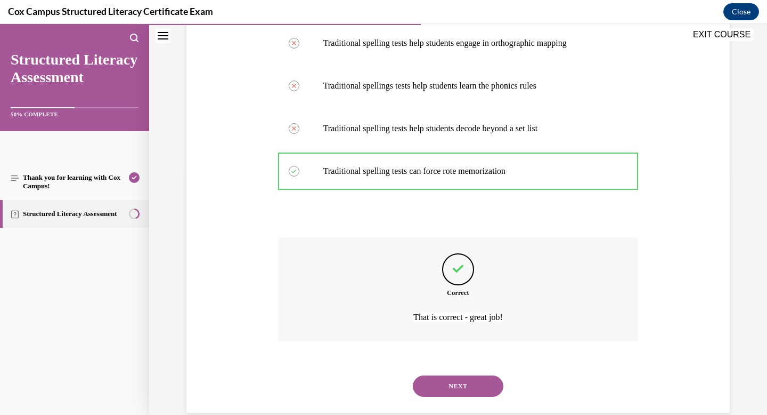
scroll to position [260, 0]
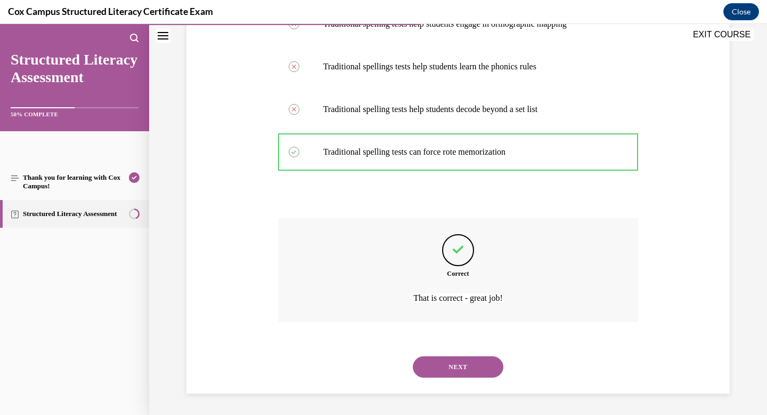
click at [479, 369] on button "NEXT" at bounding box center [458, 366] width 91 height 21
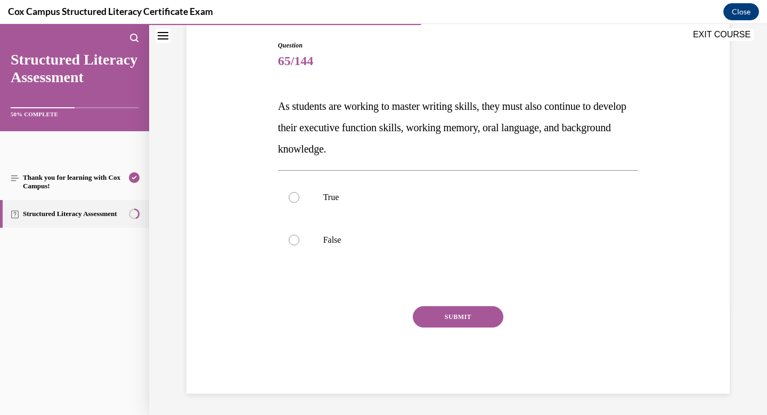
scroll to position [108, 0]
click at [293, 200] on div at bounding box center [294, 197] width 11 height 11
click at [293, 200] on input "True" at bounding box center [294, 197] width 11 height 11
radio input "true"
click at [444, 316] on button "SUBMIT" at bounding box center [458, 316] width 91 height 21
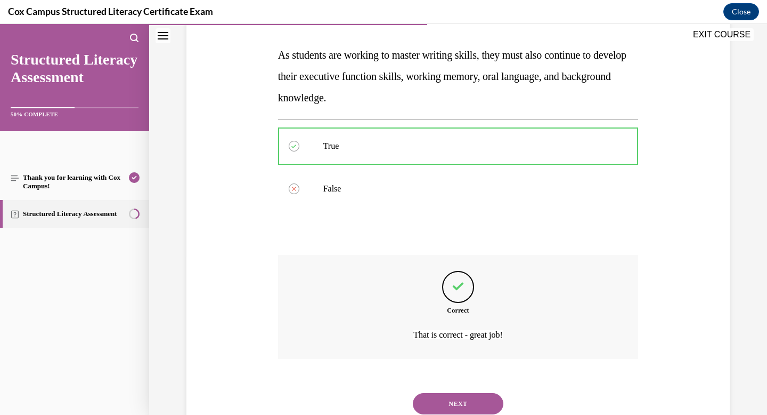
scroll to position [196, 0]
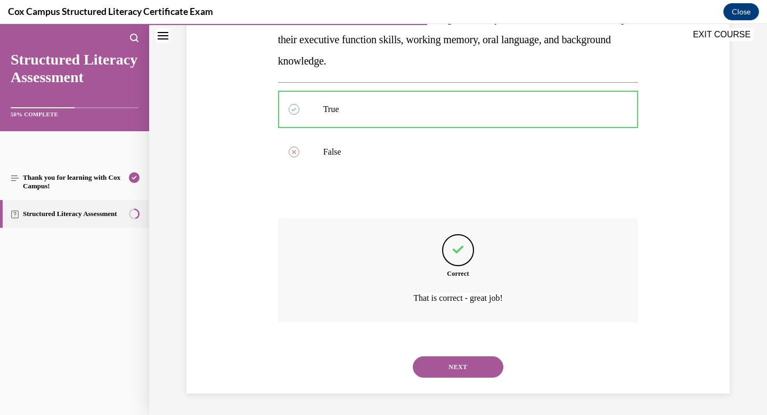
click at [483, 379] on div "NEXT" at bounding box center [458, 366] width 361 height 43
click at [471, 352] on div "NEXT" at bounding box center [458, 366] width 361 height 43
click at [471, 377] on div "NEXT" at bounding box center [458, 366] width 361 height 43
click at [467, 364] on button "NEXT" at bounding box center [458, 366] width 91 height 21
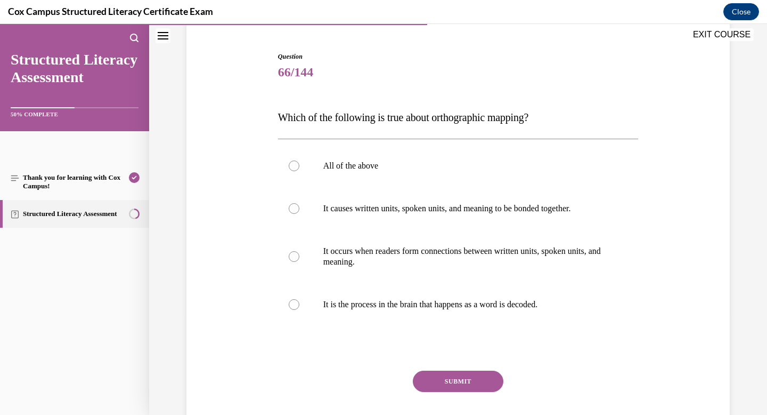
scroll to position [95, 0]
click at [294, 166] on div at bounding box center [294, 166] width 11 height 11
click at [294, 166] on input "All of the above" at bounding box center [294, 166] width 11 height 11
radio input "true"
click at [448, 381] on button "SUBMIT" at bounding box center [458, 381] width 91 height 21
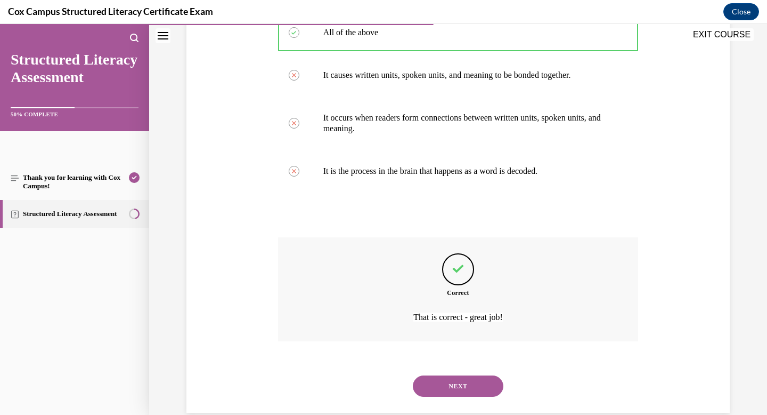
scroll to position [249, 0]
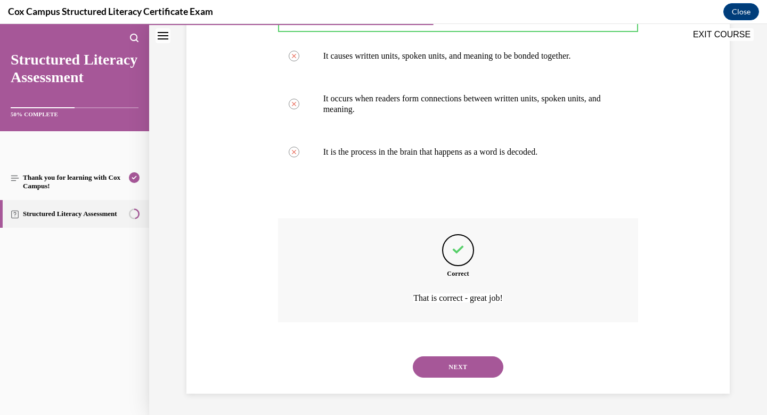
click at [446, 373] on button "NEXT" at bounding box center [458, 366] width 91 height 21
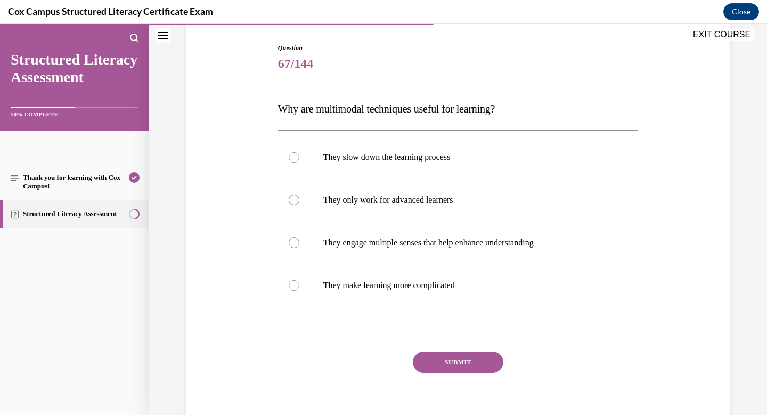
scroll to position [111, 0]
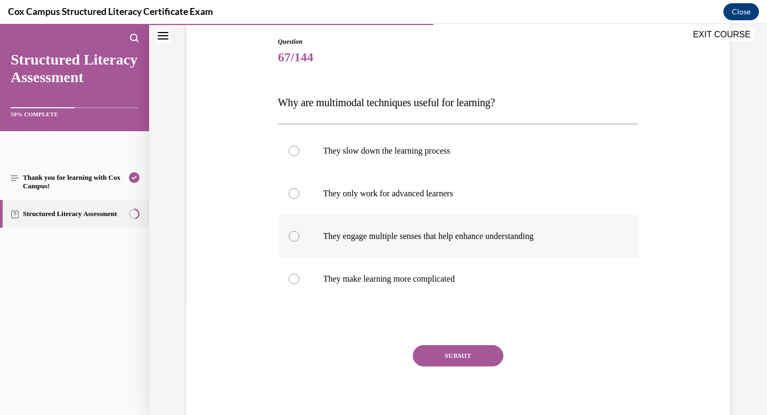
click at [295, 234] on div at bounding box center [294, 236] width 11 height 11
click at [295, 234] on input "They engage multiple senses that help enhance understanding" at bounding box center [294, 236] width 11 height 11
radio input "true"
click at [441, 351] on button "SUBMIT" at bounding box center [458, 355] width 91 height 21
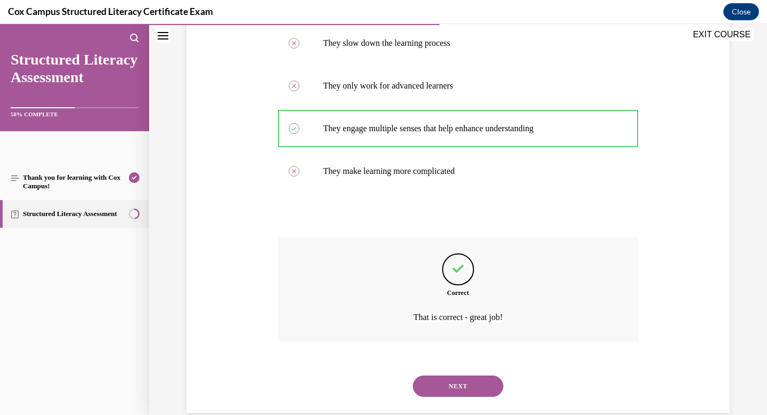
scroll to position [238, 0]
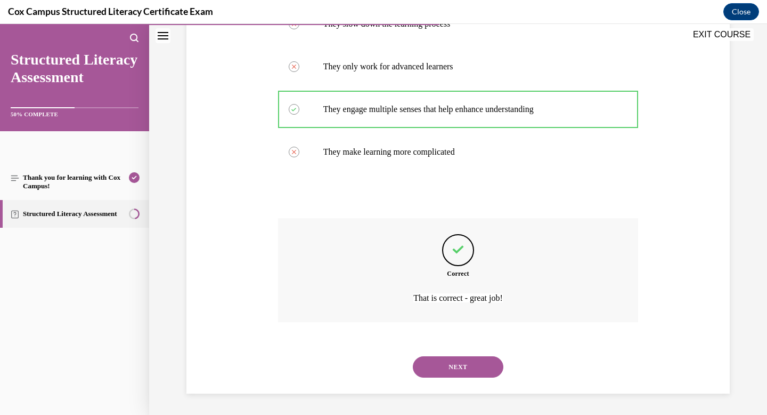
click at [457, 366] on button "NEXT" at bounding box center [458, 366] width 91 height 21
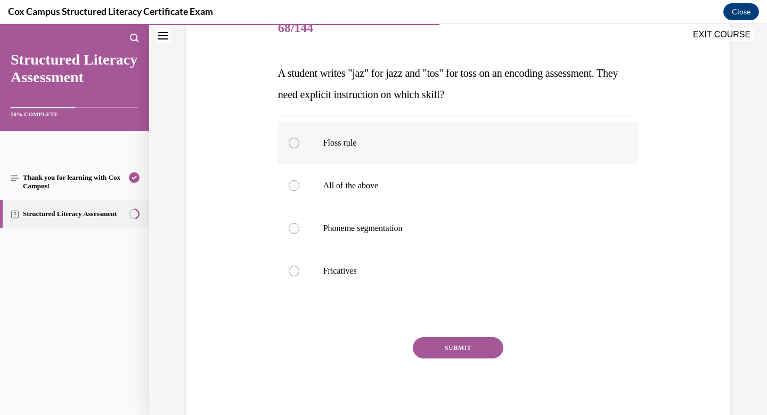
scroll to position [140, 0]
click at [294, 142] on div at bounding box center [294, 143] width 11 height 11
click at [294, 142] on input "Floss rule" at bounding box center [294, 143] width 11 height 11
radio input "true"
click at [453, 352] on button "SUBMIT" at bounding box center [458, 347] width 91 height 21
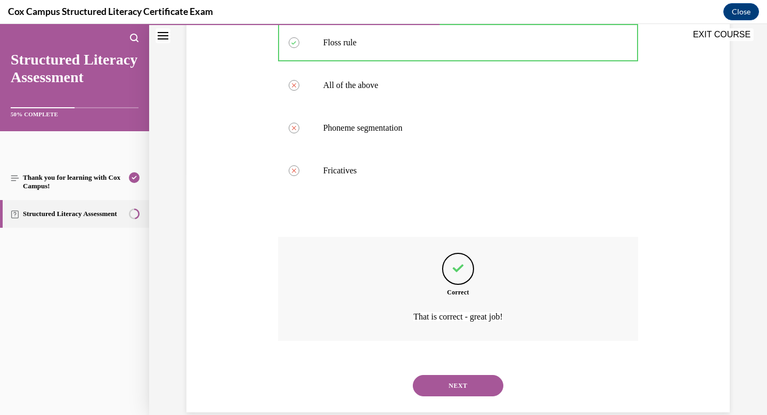
scroll to position [260, 0]
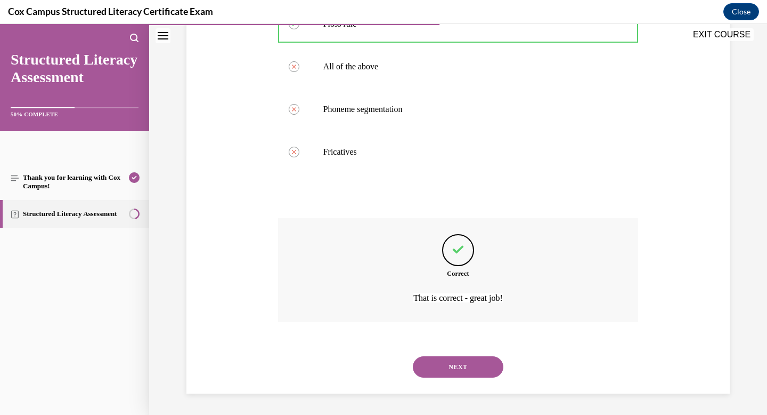
click at [456, 369] on button "NEXT" at bounding box center [458, 366] width 91 height 21
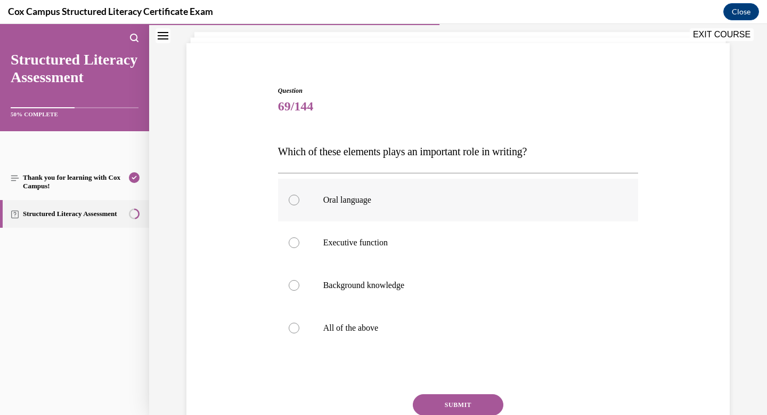
scroll to position [89, 0]
